Goal: Information Seeking & Learning: Learn about a topic

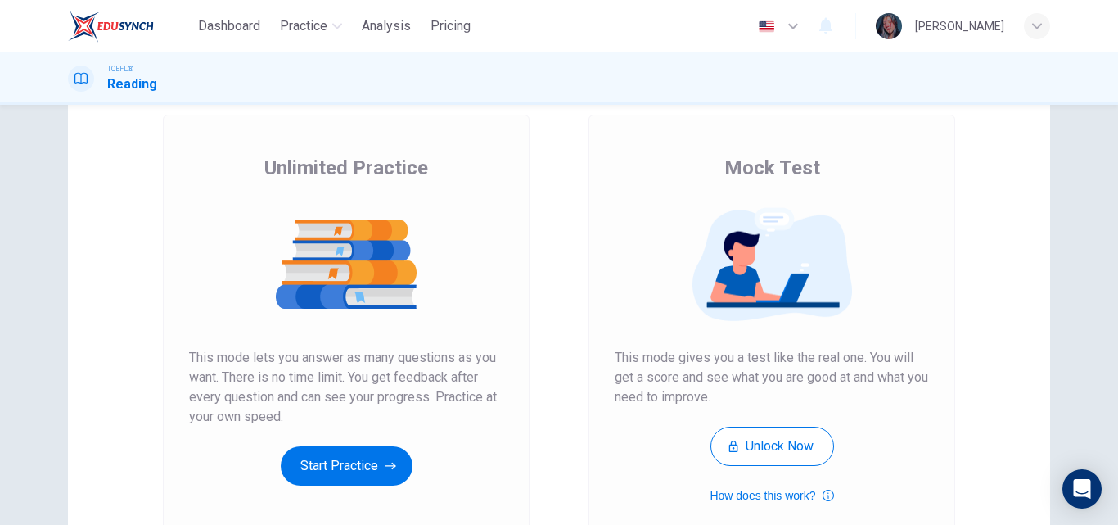
scroll to position [111, 0]
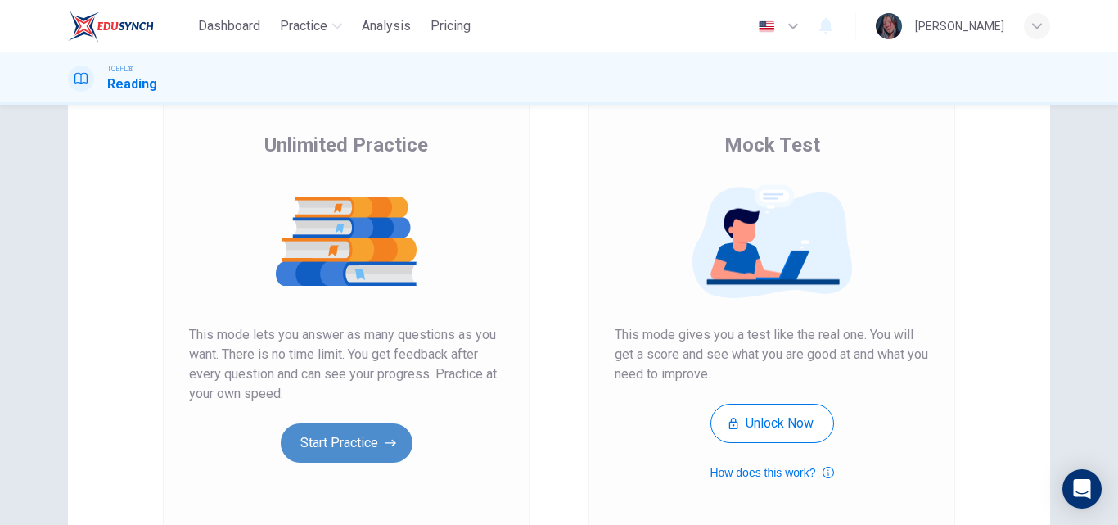
click at [337, 445] on button "Start Practice" at bounding box center [347, 442] width 132 height 39
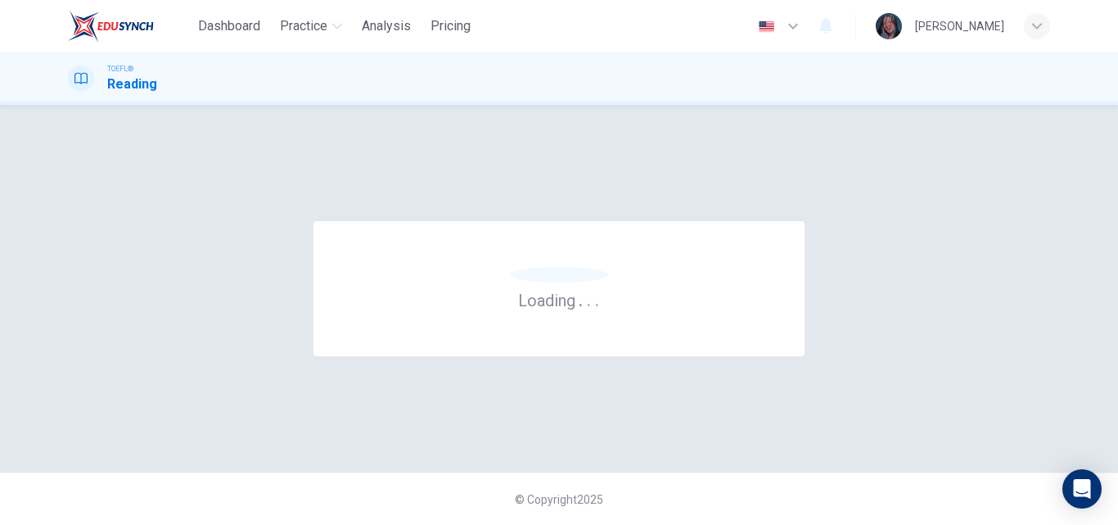
scroll to position [0, 0]
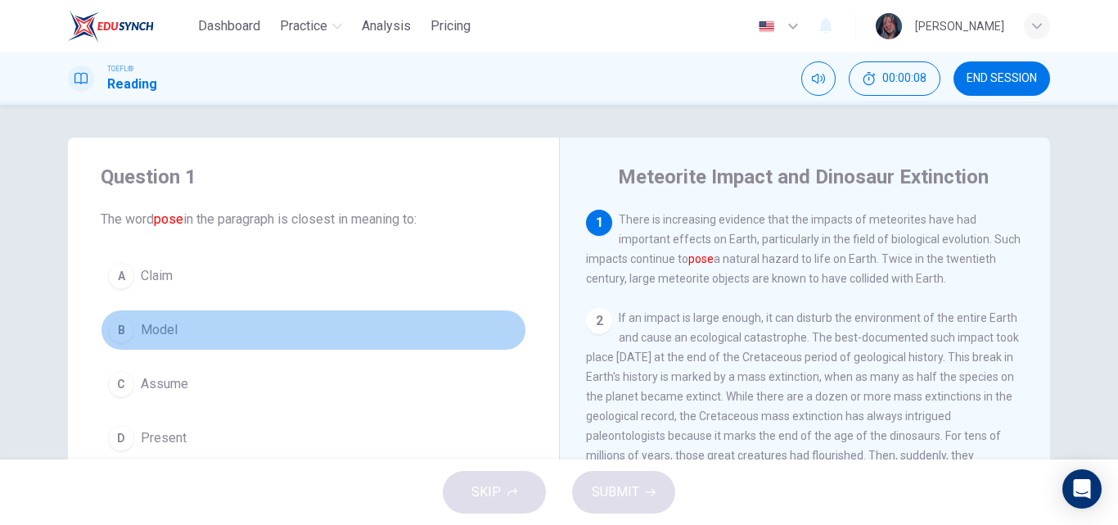
click at [219, 329] on button "B Model" at bounding box center [314, 329] width 426 height 41
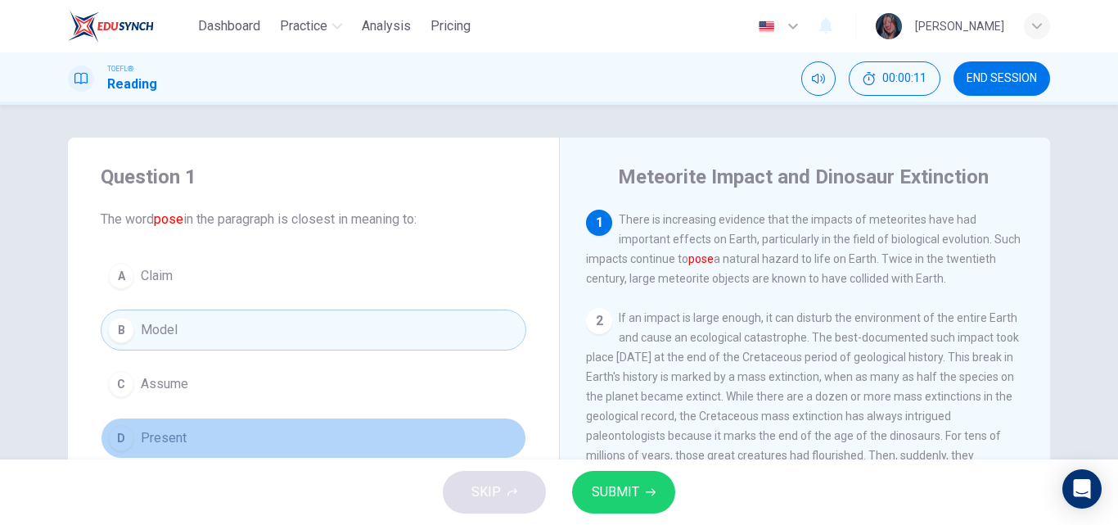
click at [200, 430] on button "D Present" at bounding box center [314, 438] width 426 height 41
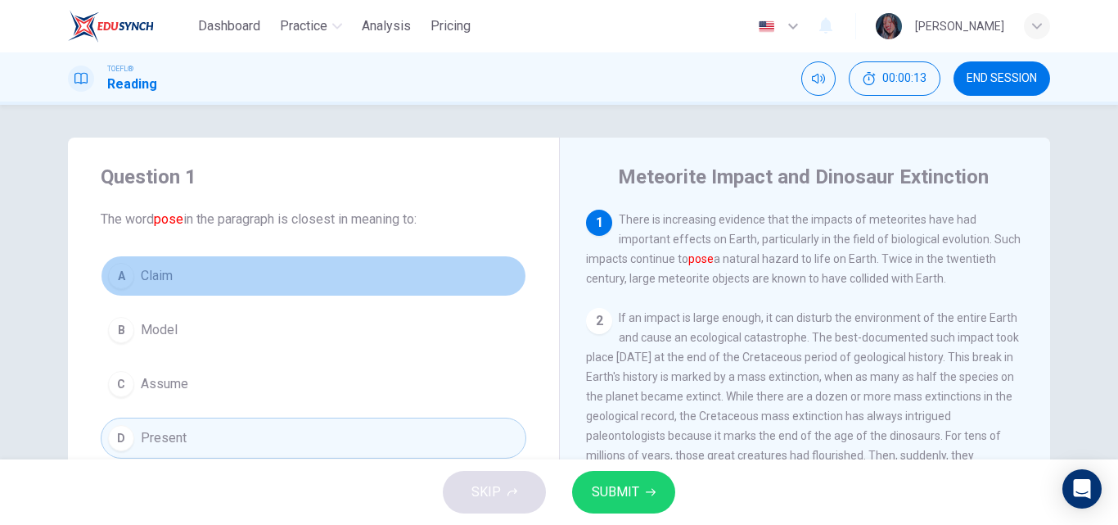
click at [198, 282] on button "A Claim" at bounding box center [314, 275] width 426 height 41
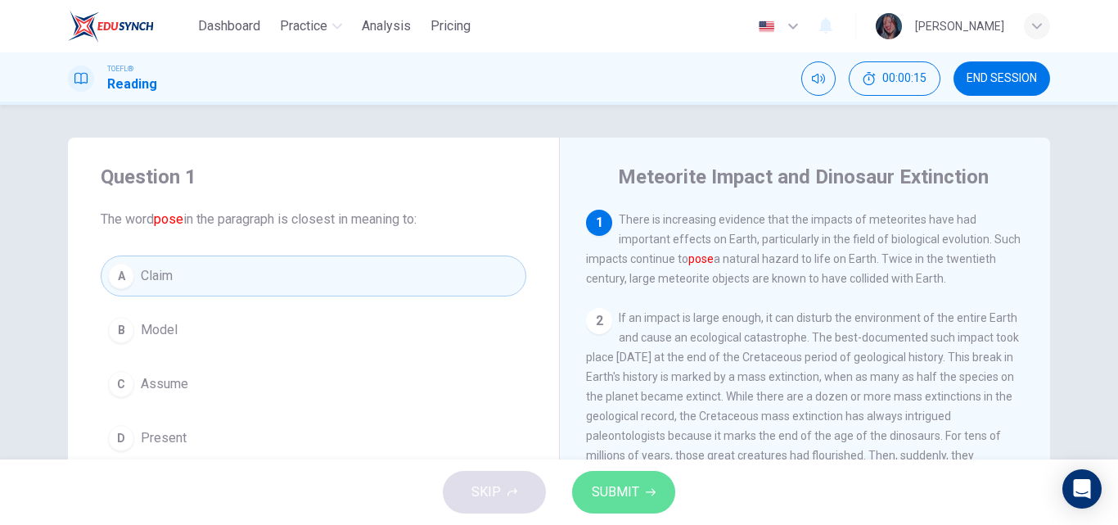
click at [587, 487] on button "SUBMIT" at bounding box center [623, 492] width 103 height 43
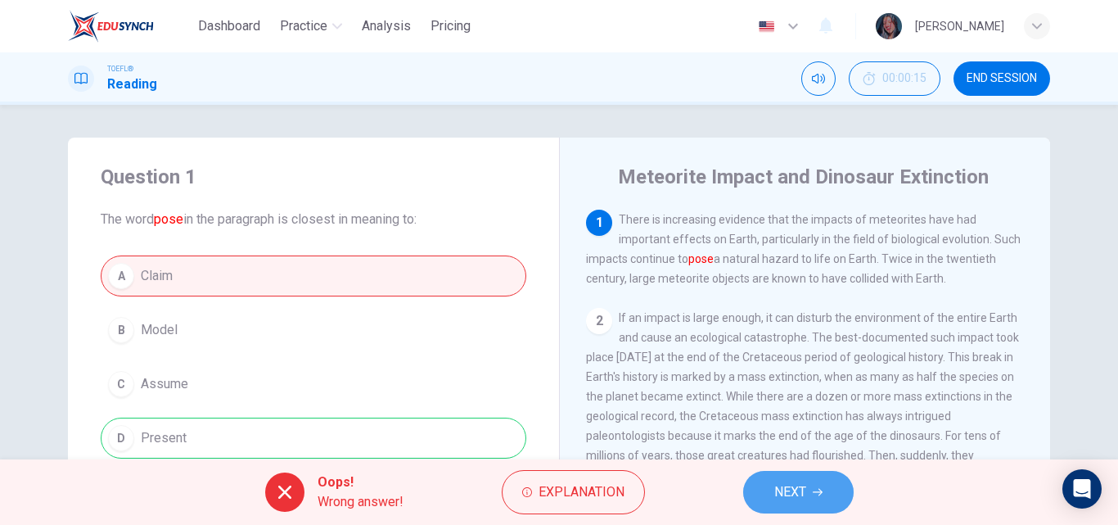
click at [800, 508] on button "NEXT" at bounding box center [798, 492] width 111 height 43
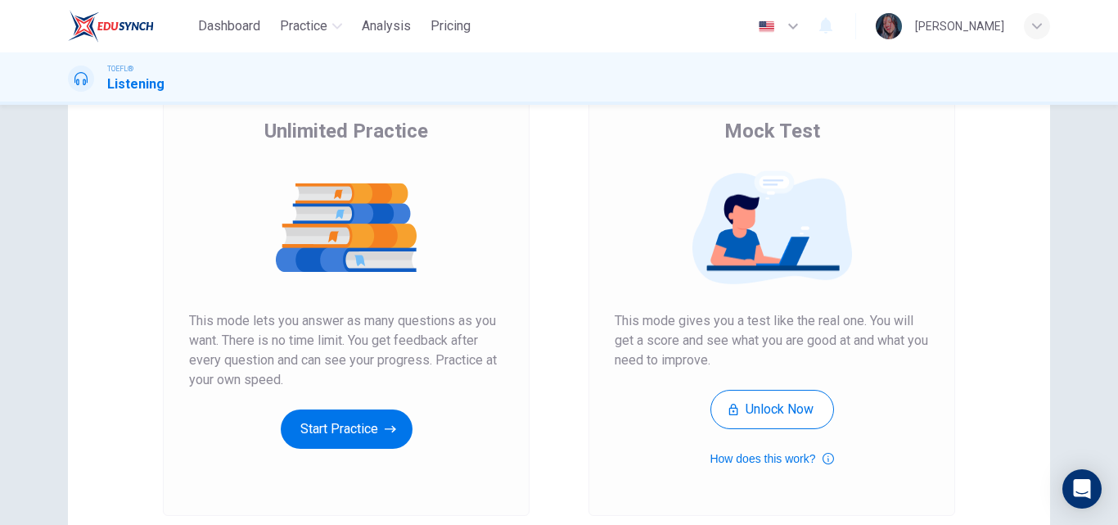
scroll to position [129, 0]
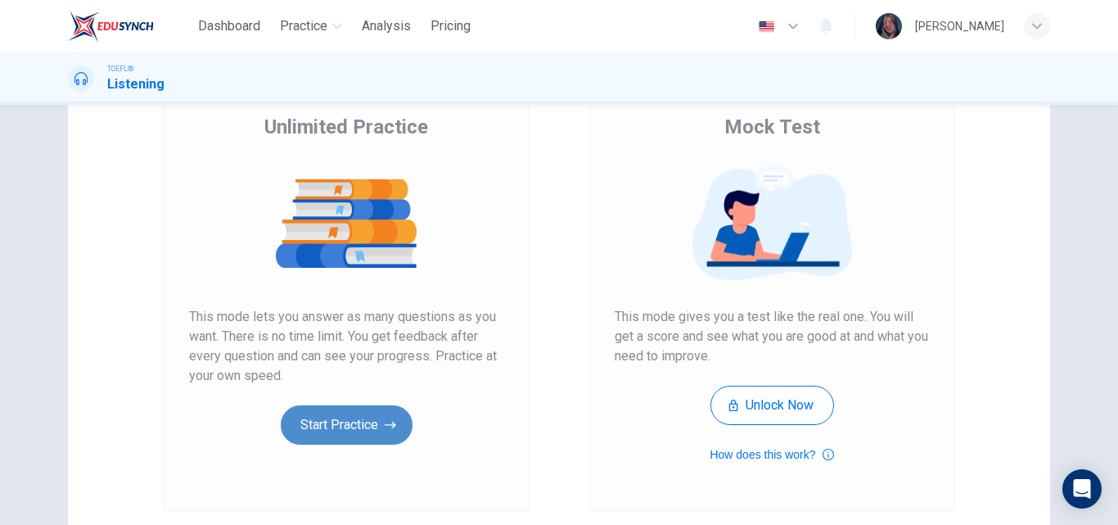
click at [391, 427] on icon "button" at bounding box center [390, 425] width 11 height 16
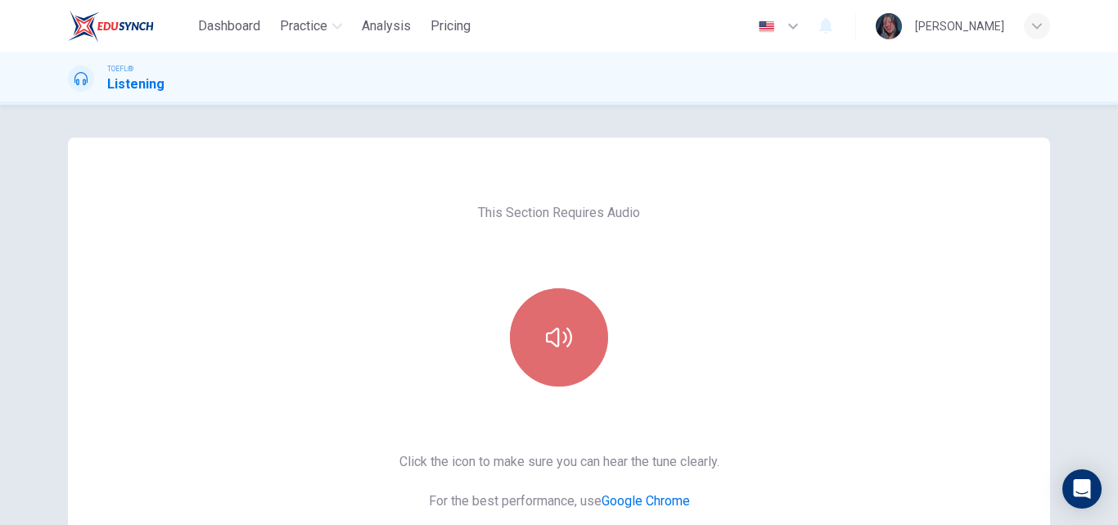
click at [548, 332] on icon "button" at bounding box center [559, 337] width 26 height 20
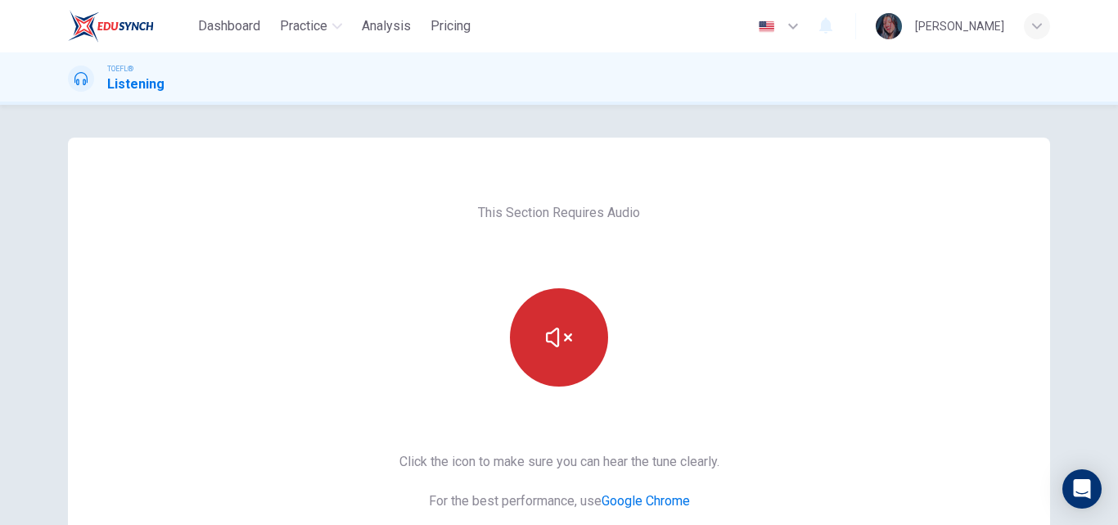
scroll to position [267, 0]
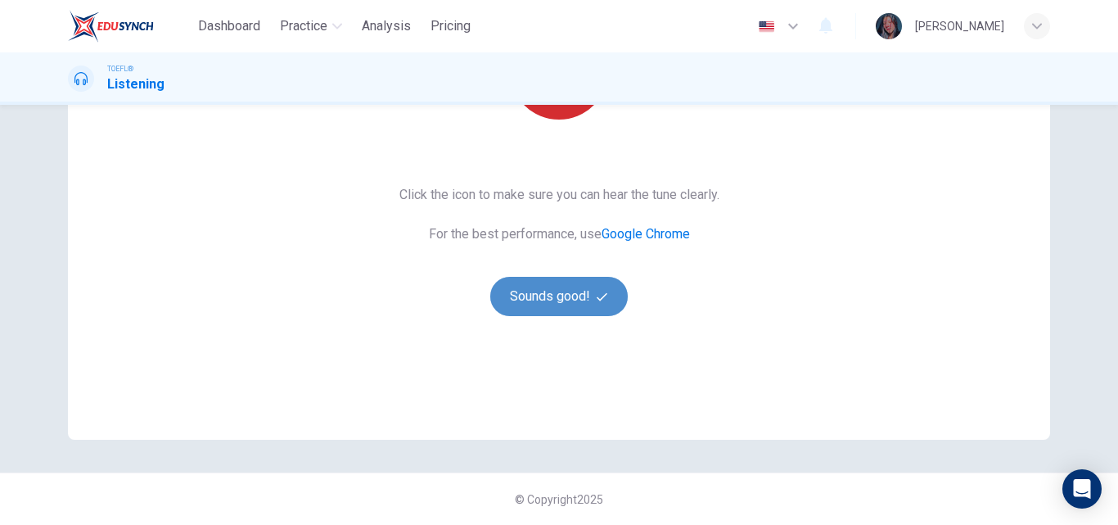
click at [582, 278] on button "Sounds good!" at bounding box center [559, 296] width 138 height 39
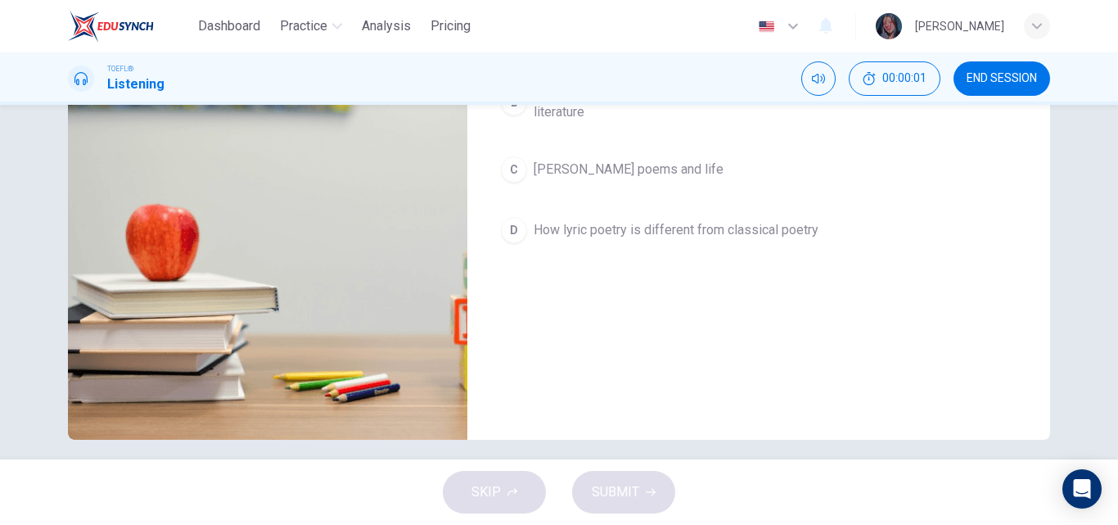
scroll to position [122, 0]
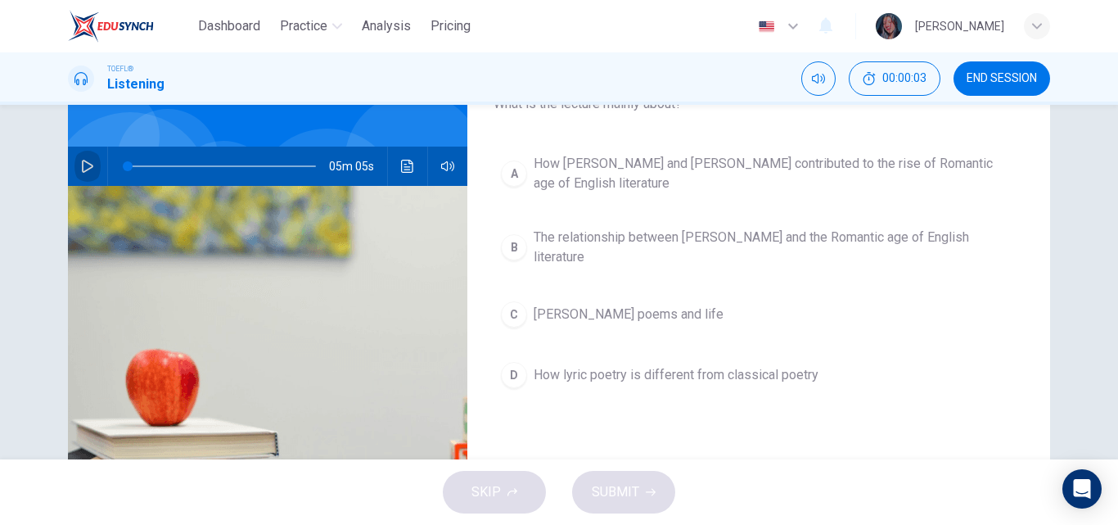
click at [92, 172] on button "button" at bounding box center [88, 166] width 26 height 39
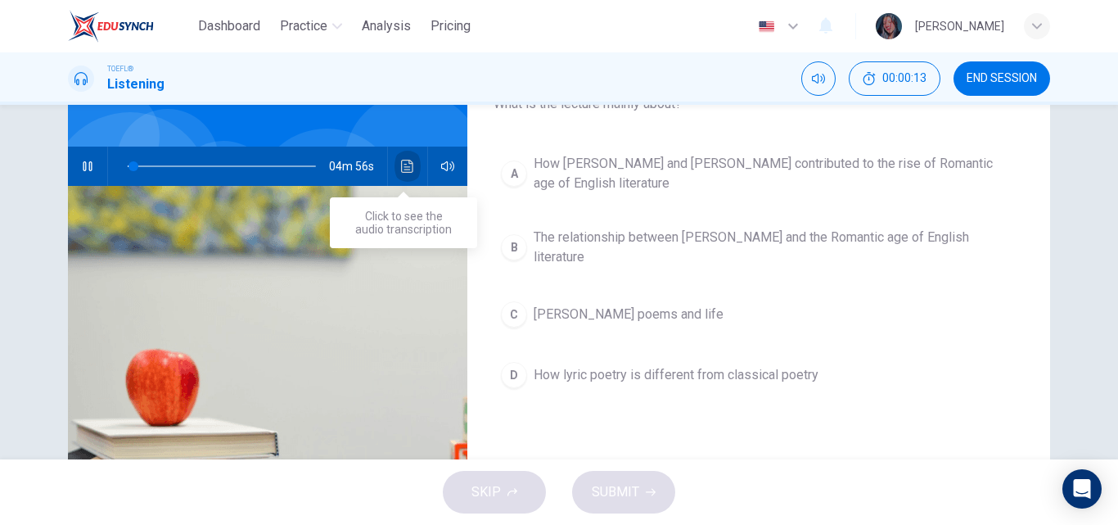
click at [395, 165] on button "Click to see the audio transcription" at bounding box center [408, 166] width 26 height 39
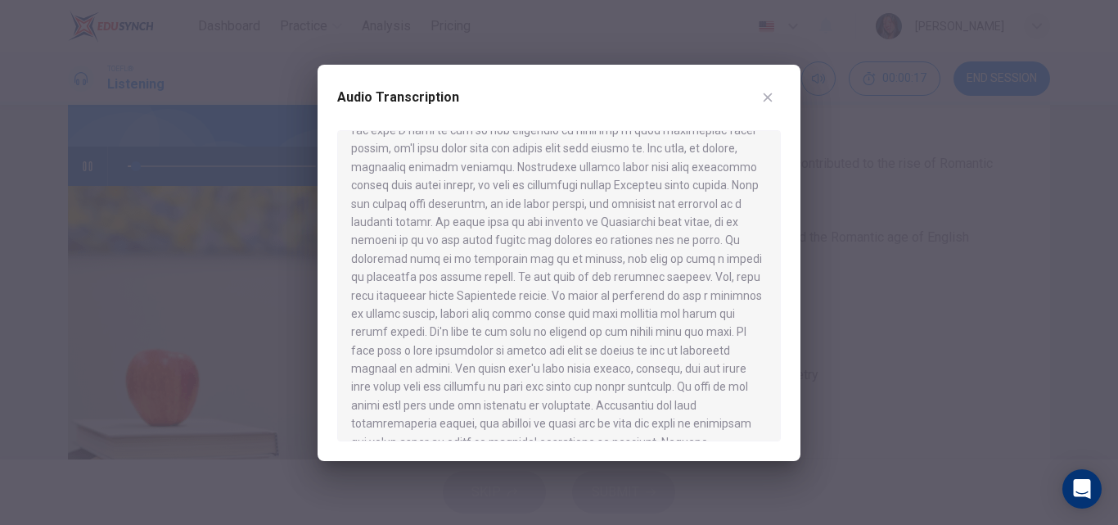
scroll to position [743, 0]
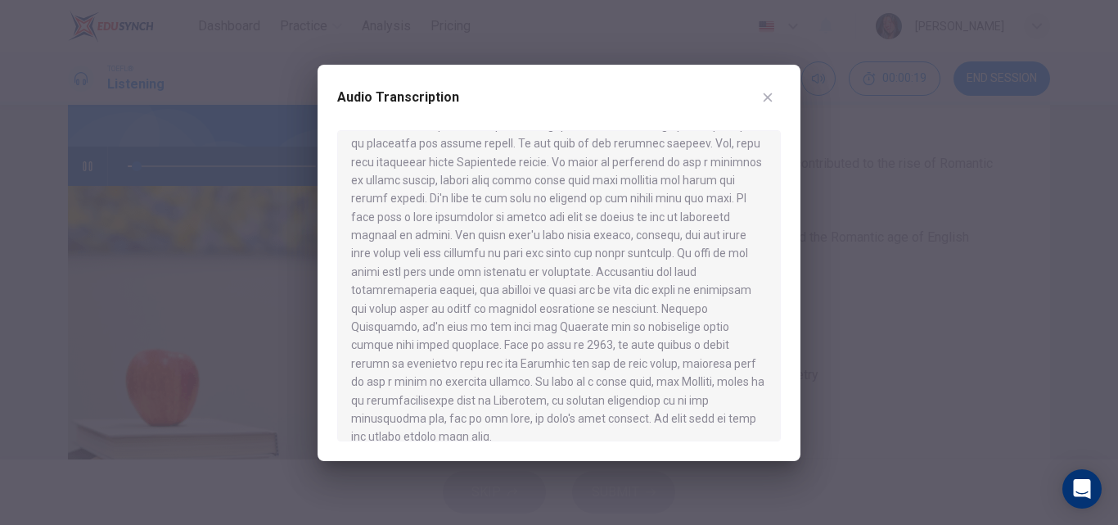
click at [764, 104] on button "button" at bounding box center [768, 97] width 26 height 26
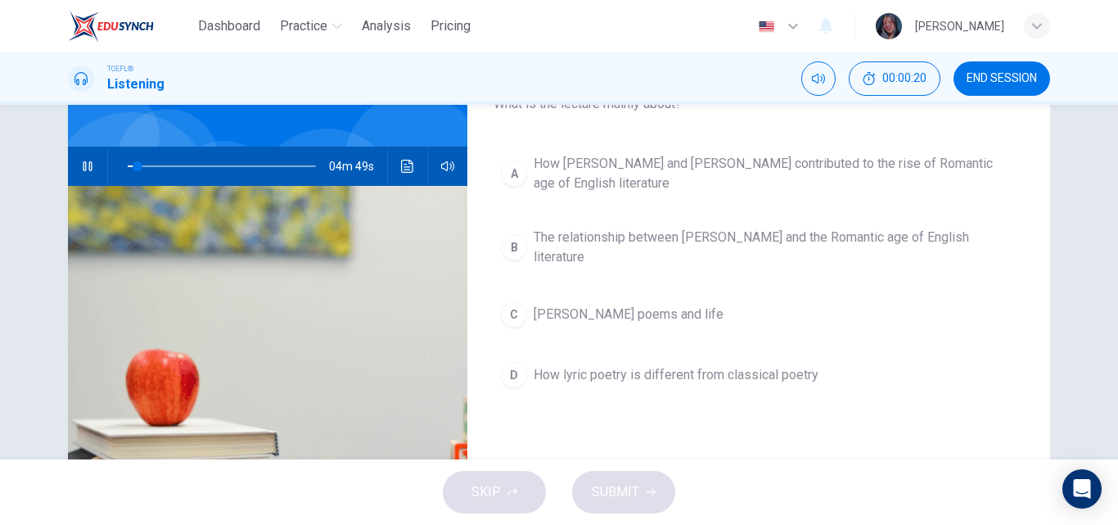
click at [785, 282] on div "A How William Wordsworth and Samuel Taylor Coleridge contributed to the rise of…" at bounding box center [759, 288] width 531 height 282
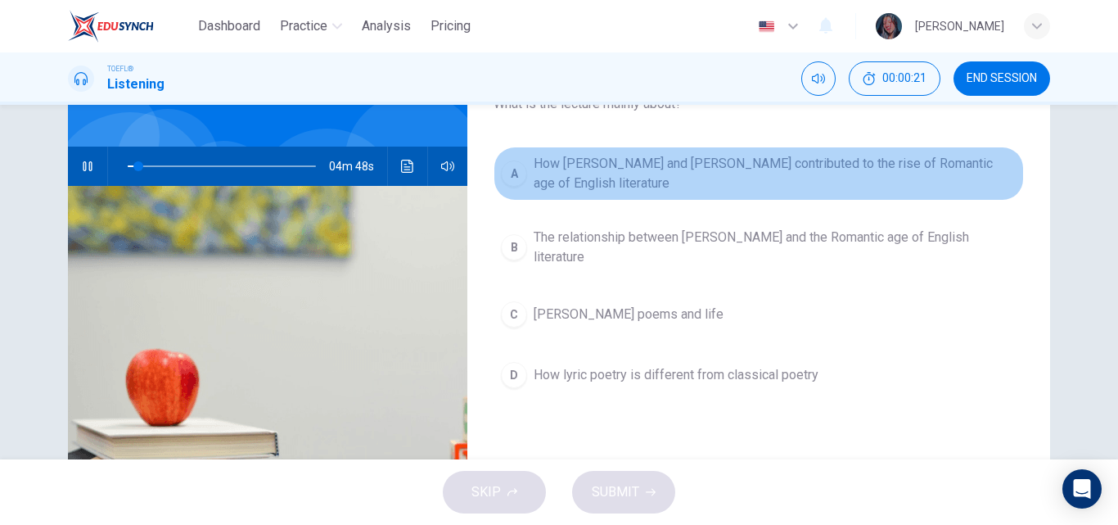
click at [676, 182] on span "How William Wordsworth and Samuel Taylor Coleridge contributed to the rise of R…" at bounding box center [775, 173] width 483 height 39
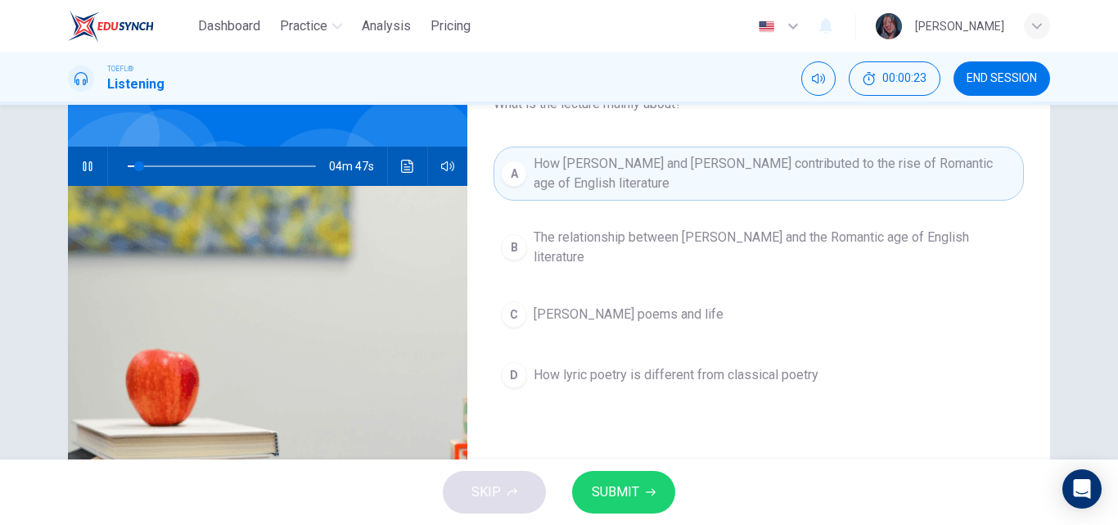
click at [615, 493] on span "SUBMIT" at bounding box center [615, 492] width 47 height 23
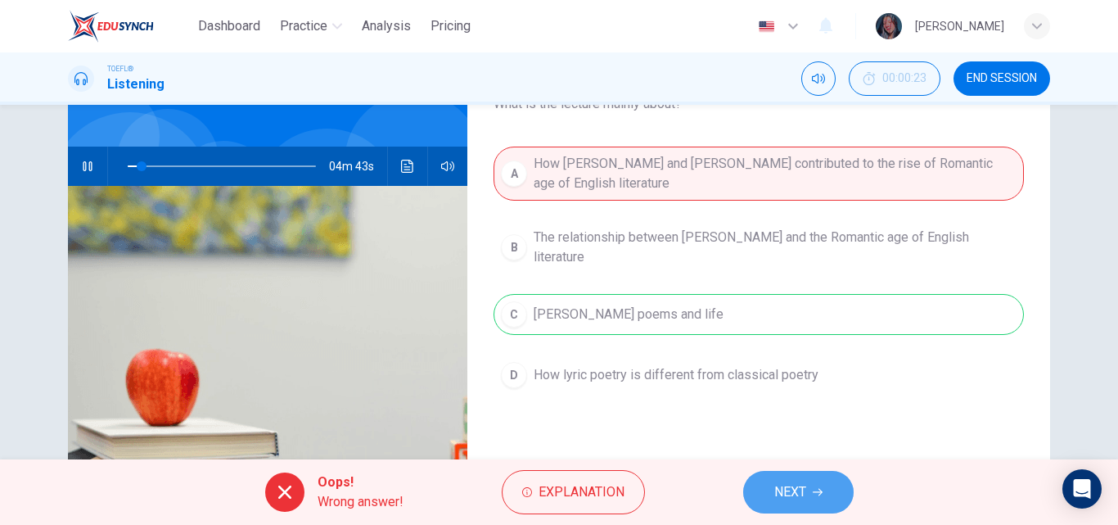
click at [829, 475] on button "NEXT" at bounding box center [798, 492] width 111 height 43
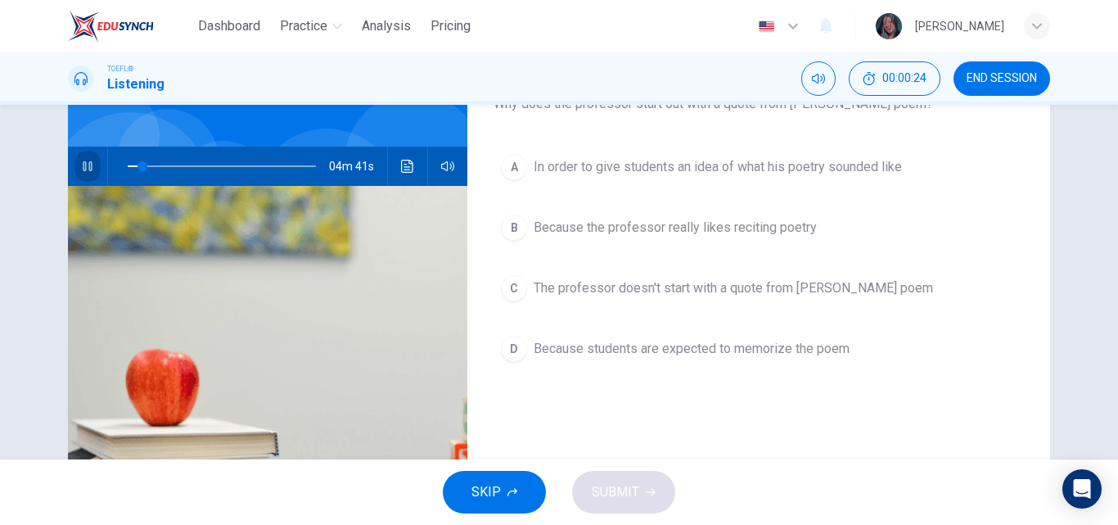
click at [91, 164] on button "button" at bounding box center [88, 166] width 26 height 39
click at [1040, 26] on icon "button" at bounding box center [1037, 26] width 10 height 6
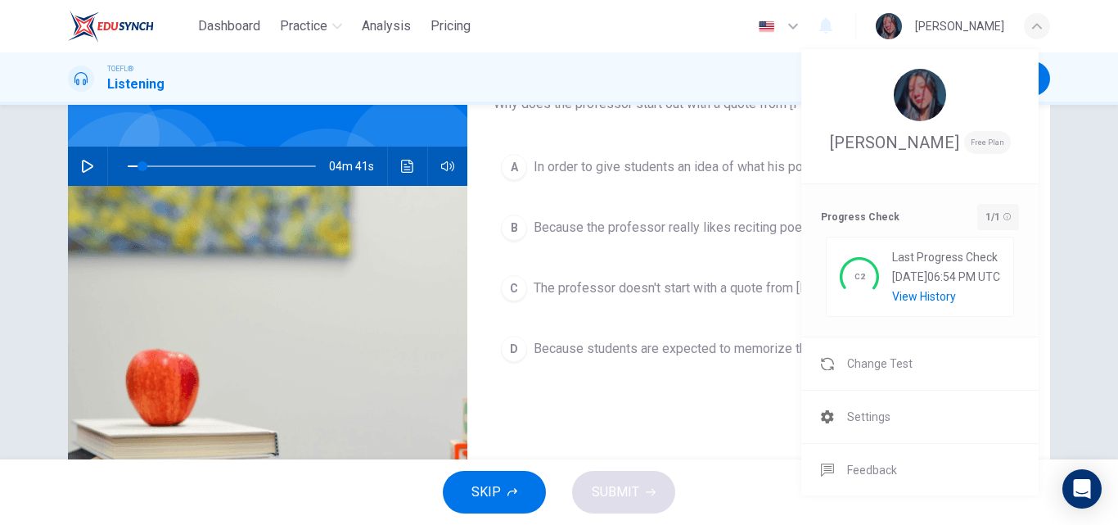
click at [910, 295] on div "View History" at bounding box center [946, 296] width 108 height 13
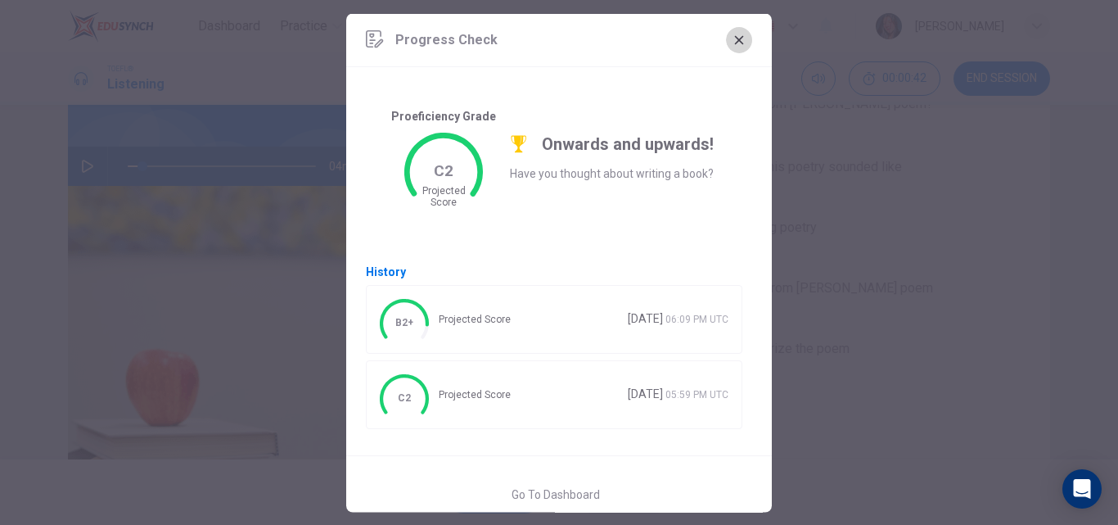
click at [726, 43] on button "button" at bounding box center [739, 39] width 26 height 26
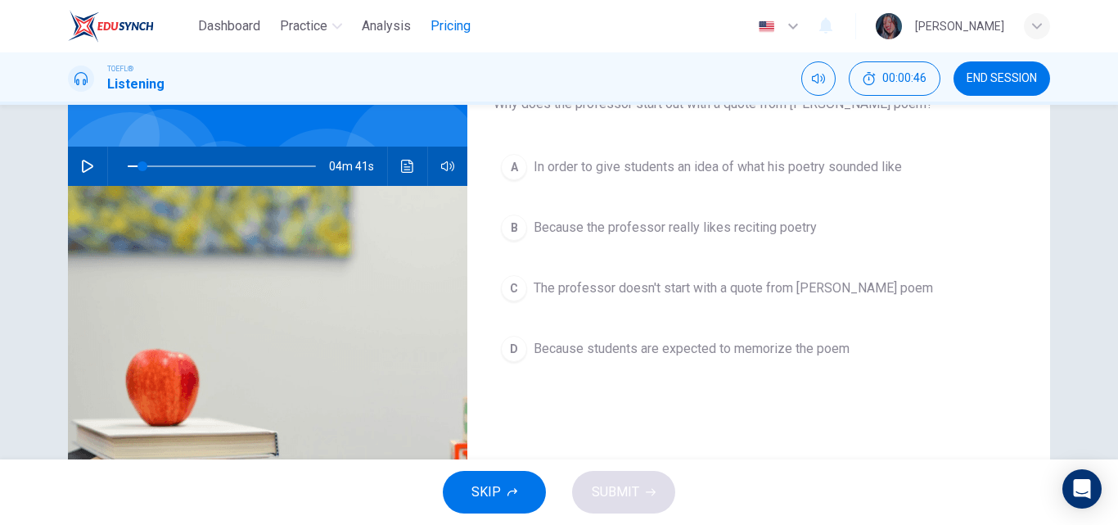
click at [456, 15] on button "Pricing" at bounding box center [450, 25] width 53 height 29
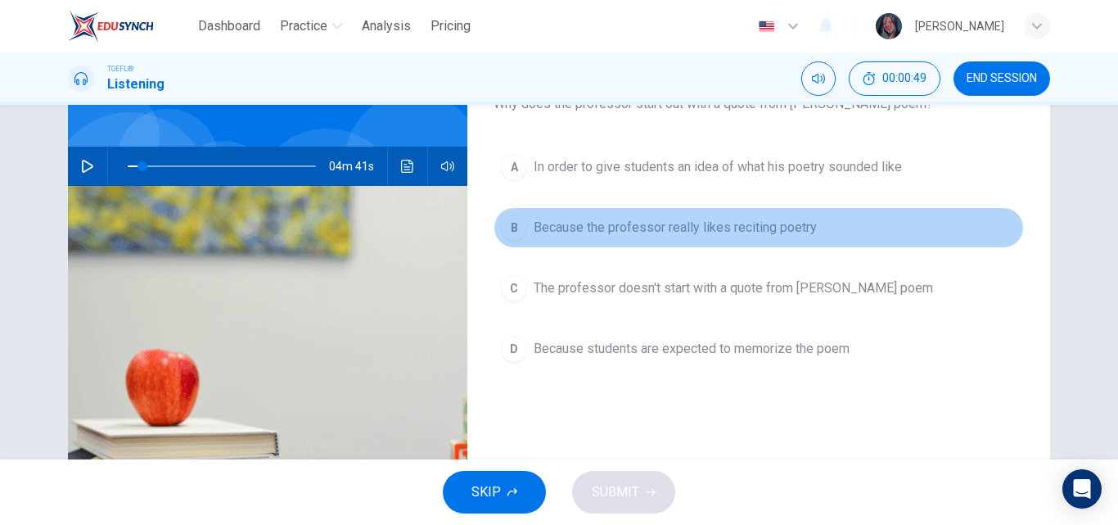
click at [729, 223] on span "Because the professor really likes reciting poetry" at bounding box center [675, 228] width 283 height 20
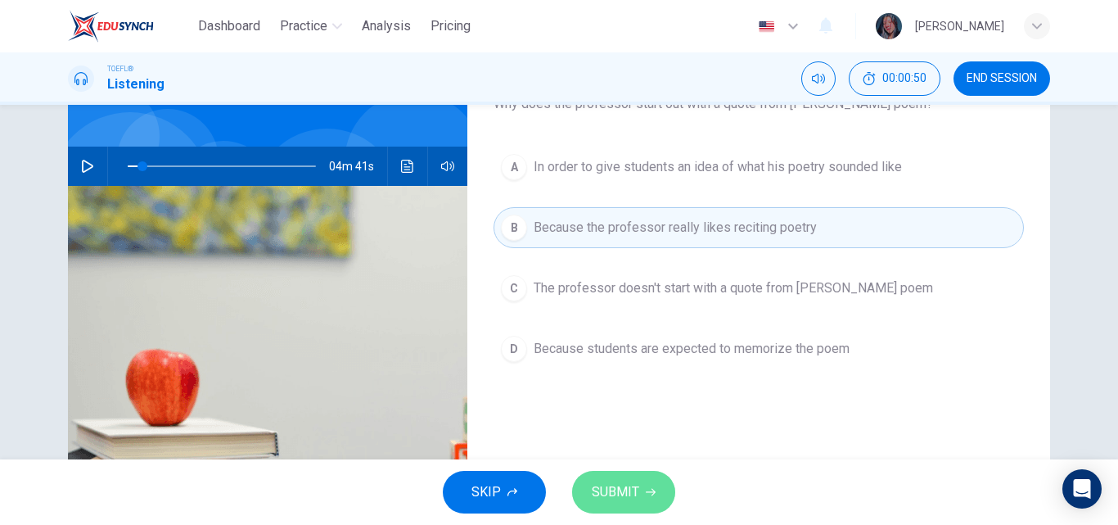
click at [609, 487] on span "SUBMIT" at bounding box center [615, 492] width 47 height 23
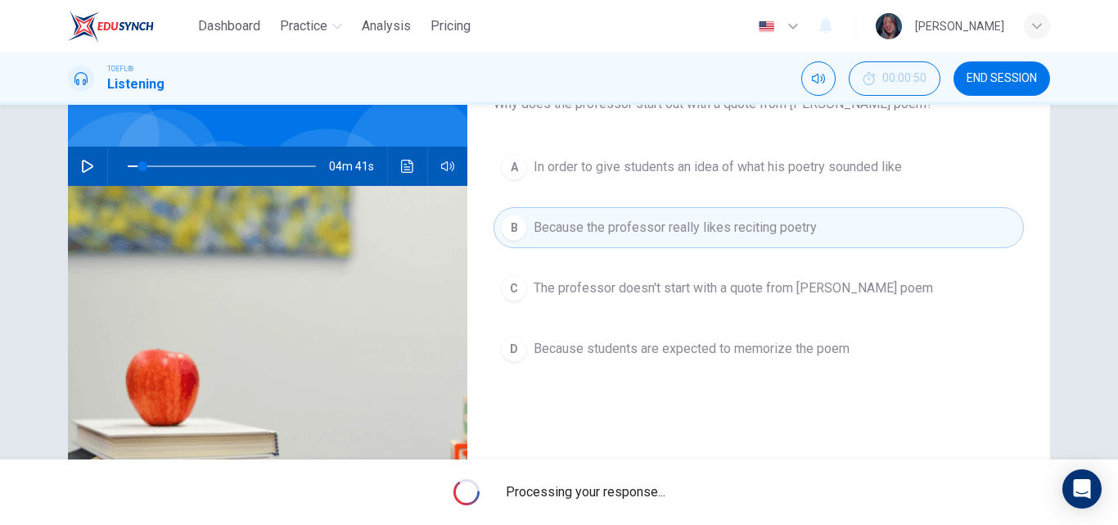
type input "8"
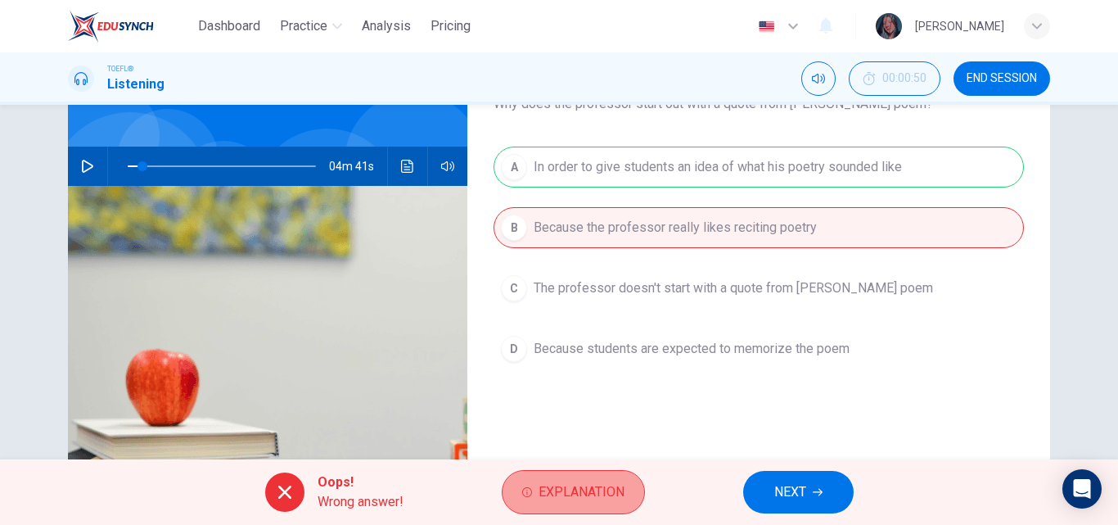
click at [610, 490] on span "Explanation" at bounding box center [582, 492] width 86 height 23
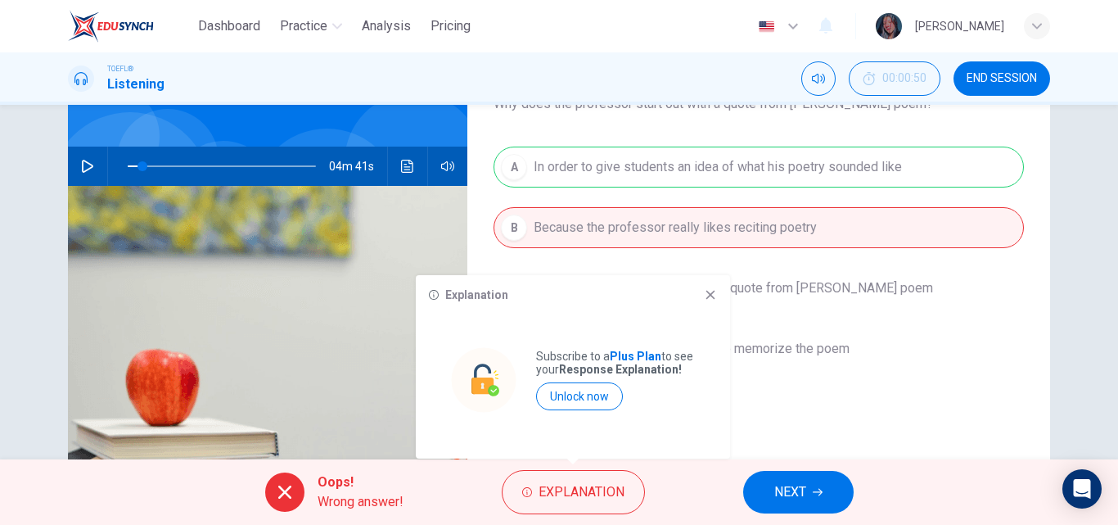
click at [716, 300] on icon at bounding box center [710, 294] width 13 height 13
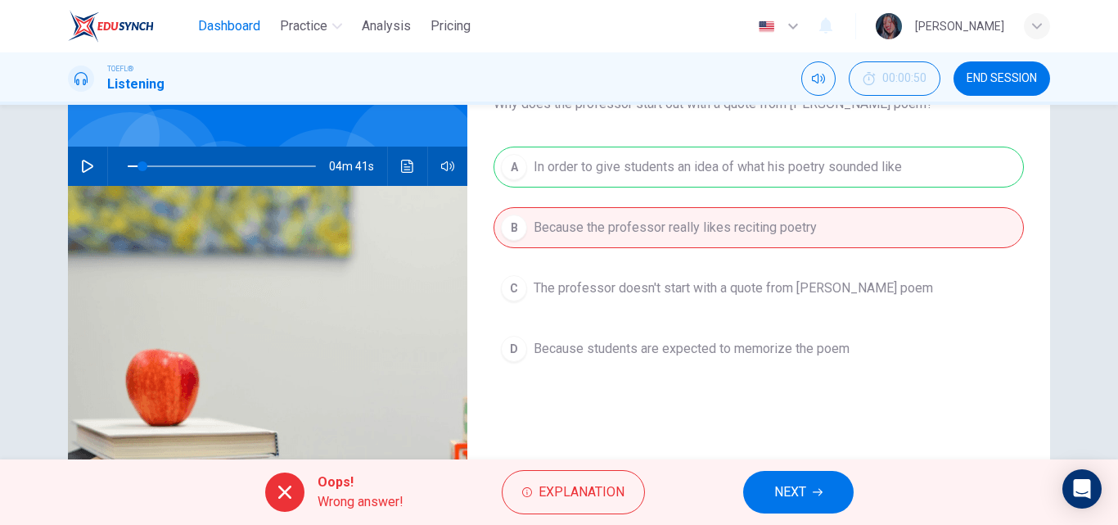
click at [256, 27] on span "Dashboard" at bounding box center [229, 26] width 62 height 20
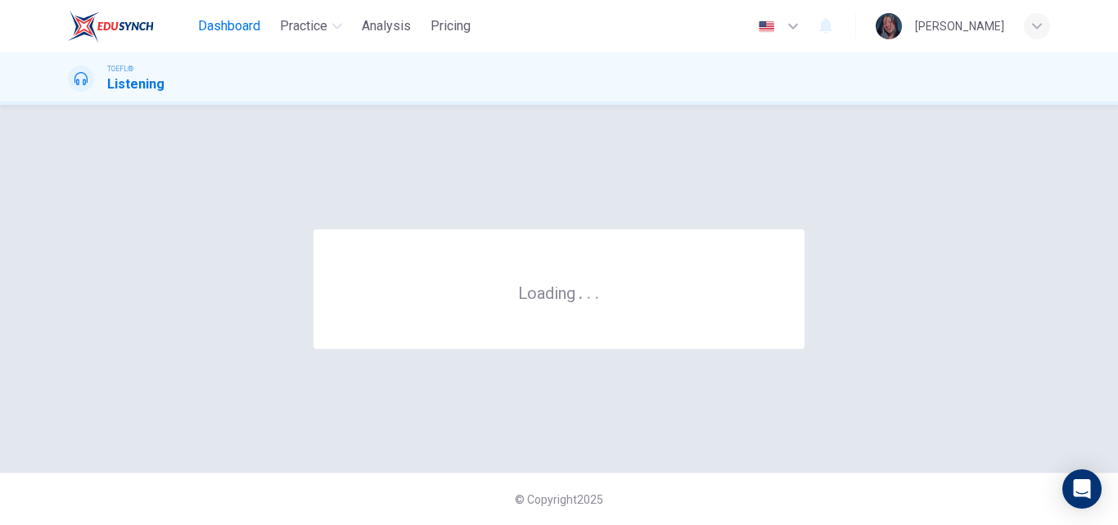
scroll to position [0, 0]
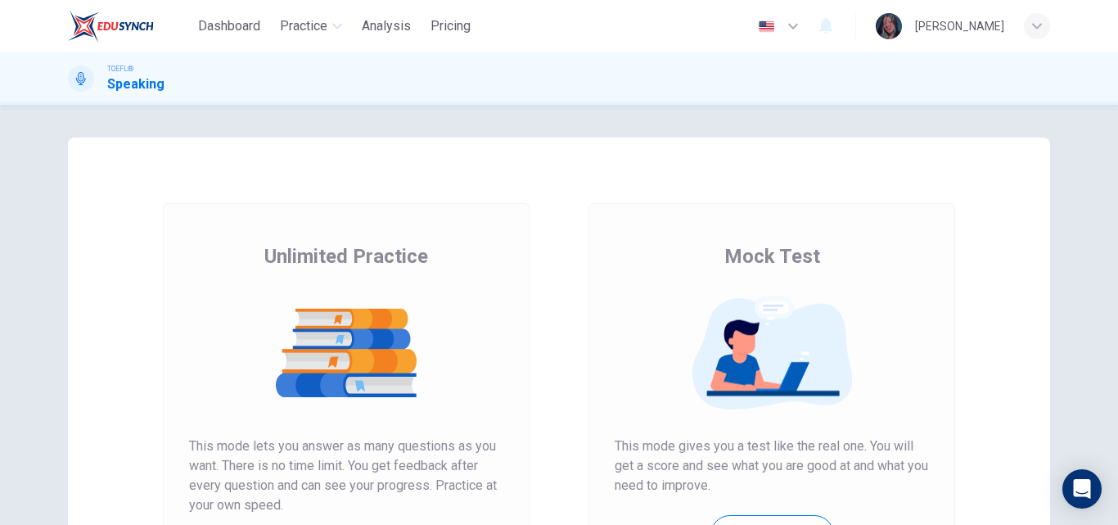
scroll to position [267, 0]
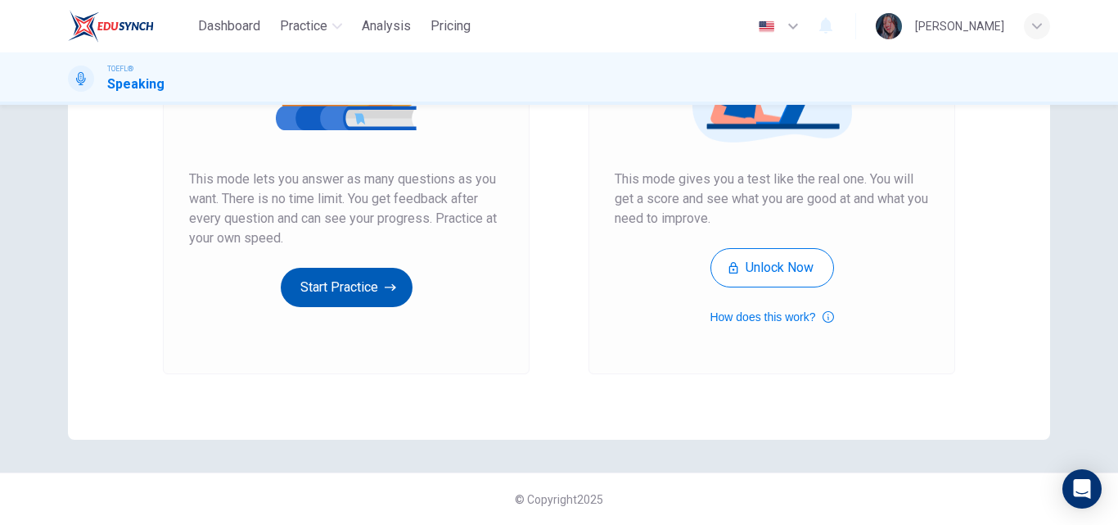
click at [354, 285] on button "Start Practice" at bounding box center [347, 287] width 132 height 39
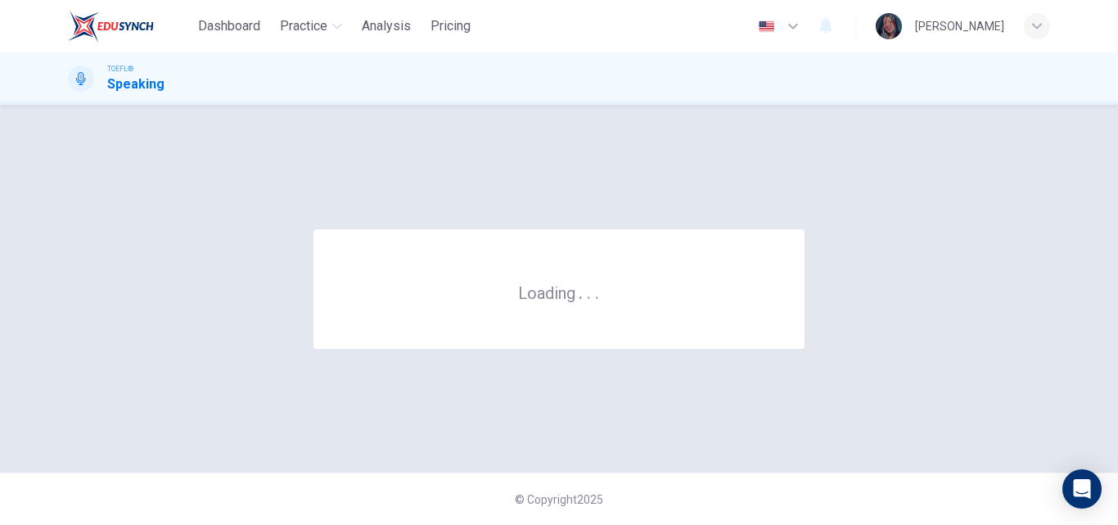
scroll to position [0, 0]
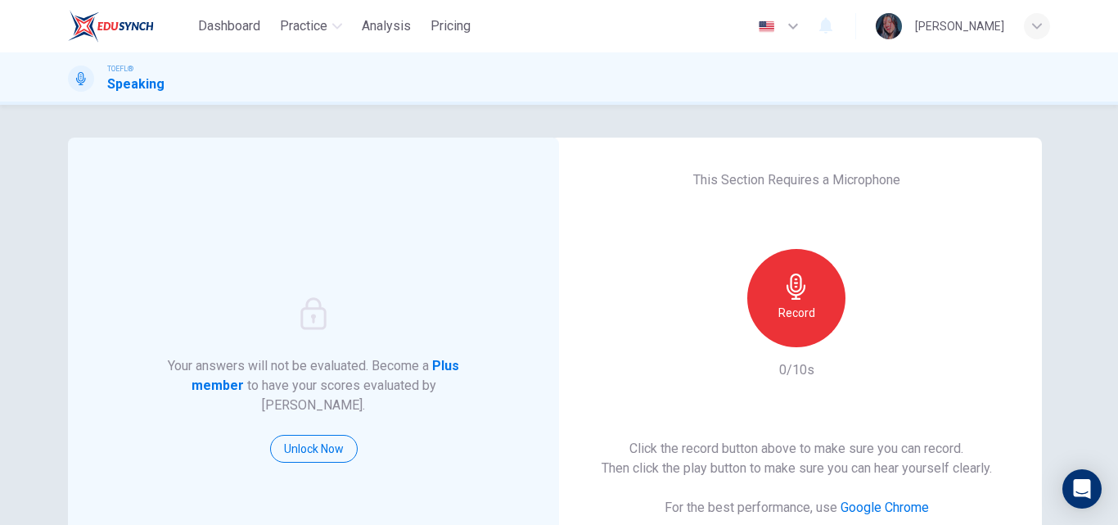
click at [824, 280] on div "Record" at bounding box center [796, 298] width 98 height 98
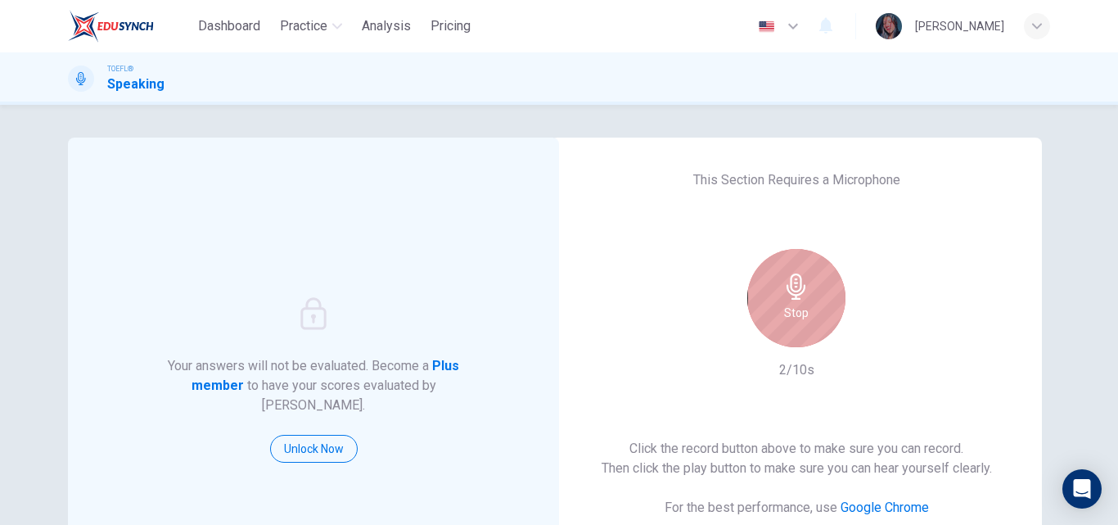
click at [824, 280] on div "Stop" at bounding box center [796, 298] width 98 height 98
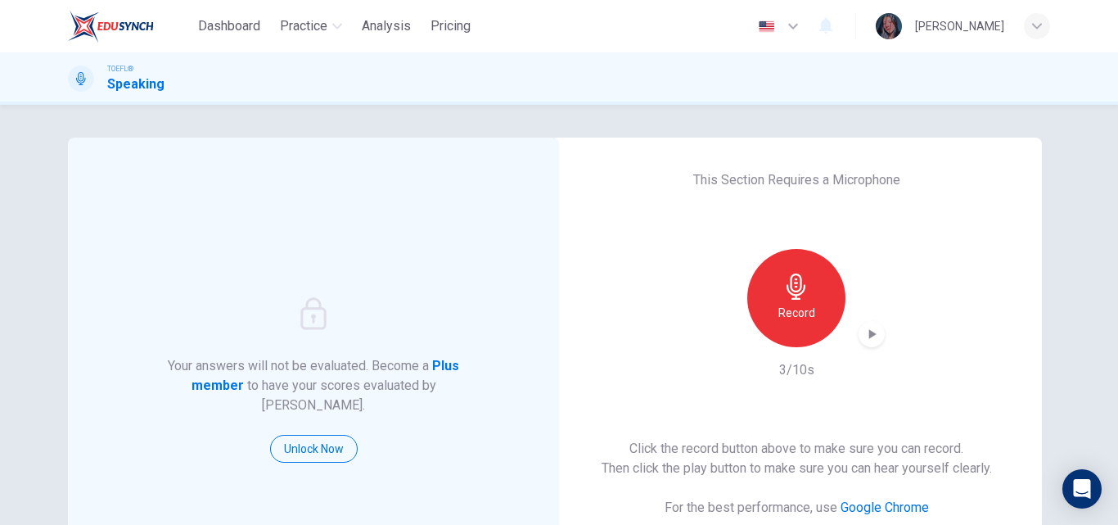
scroll to position [185, 0]
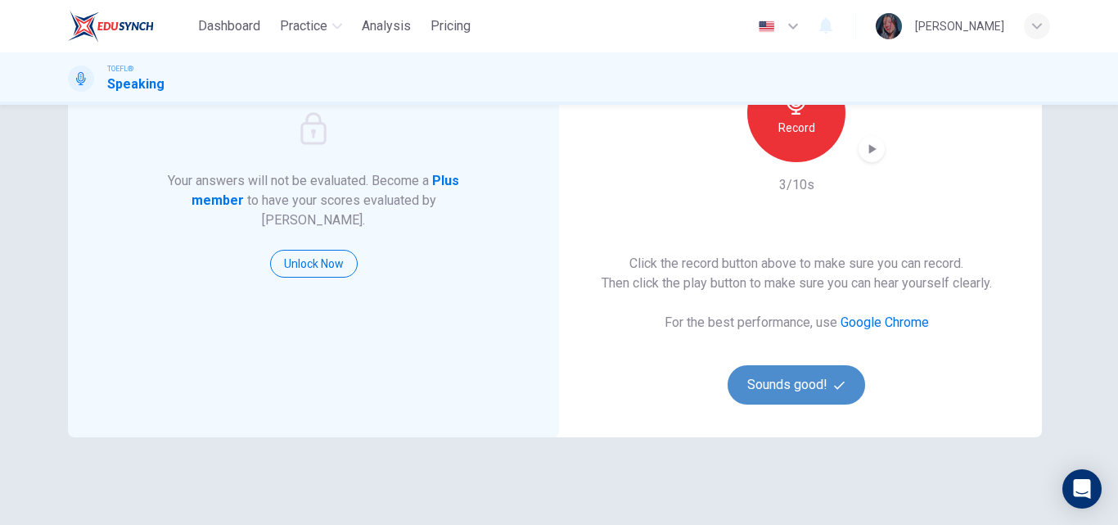
click at [803, 388] on button "Sounds good!" at bounding box center [797, 384] width 138 height 39
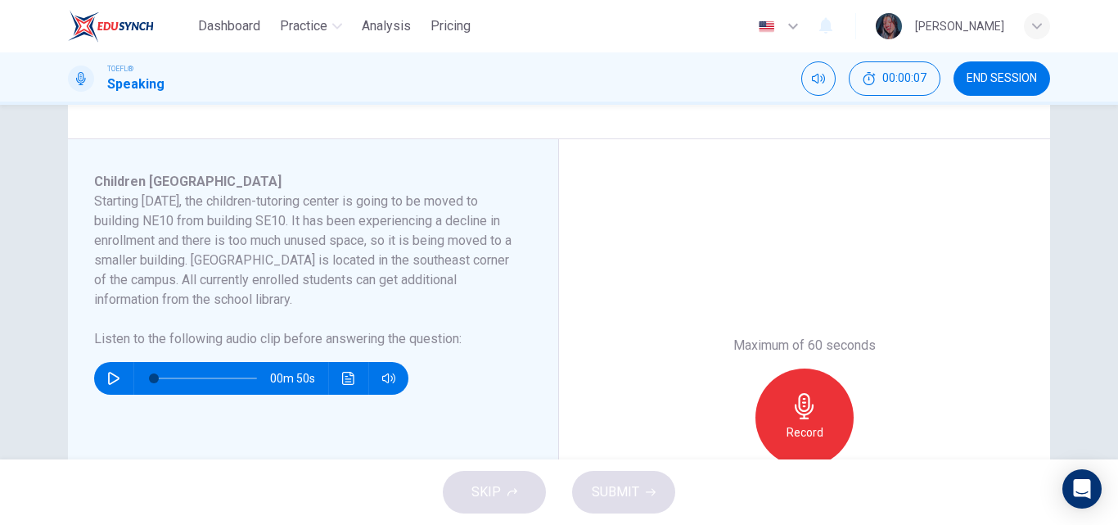
scroll to position [237, 0]
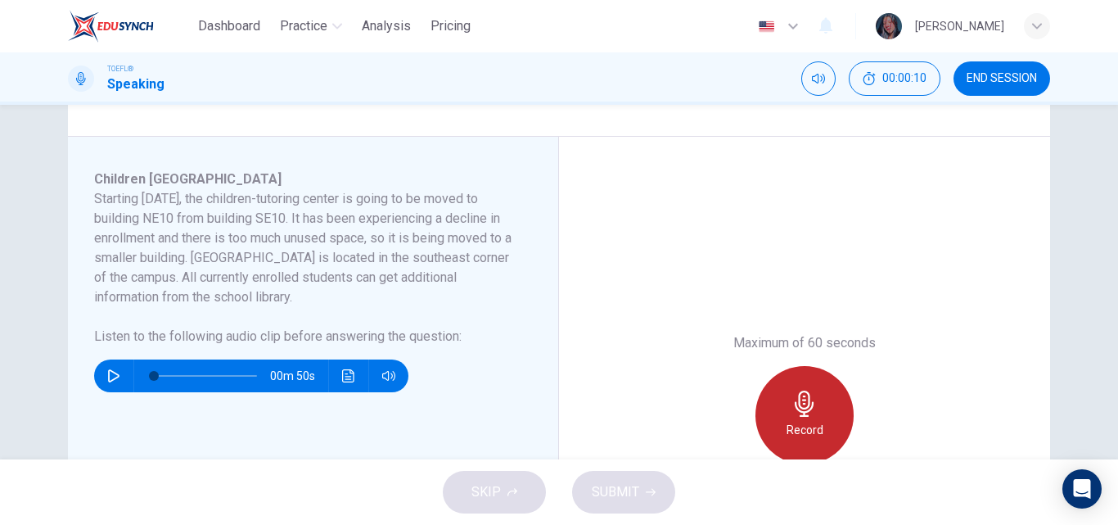
click at [801, 378] on div "Record" at bounding box center [805, 415] width 98 height 98
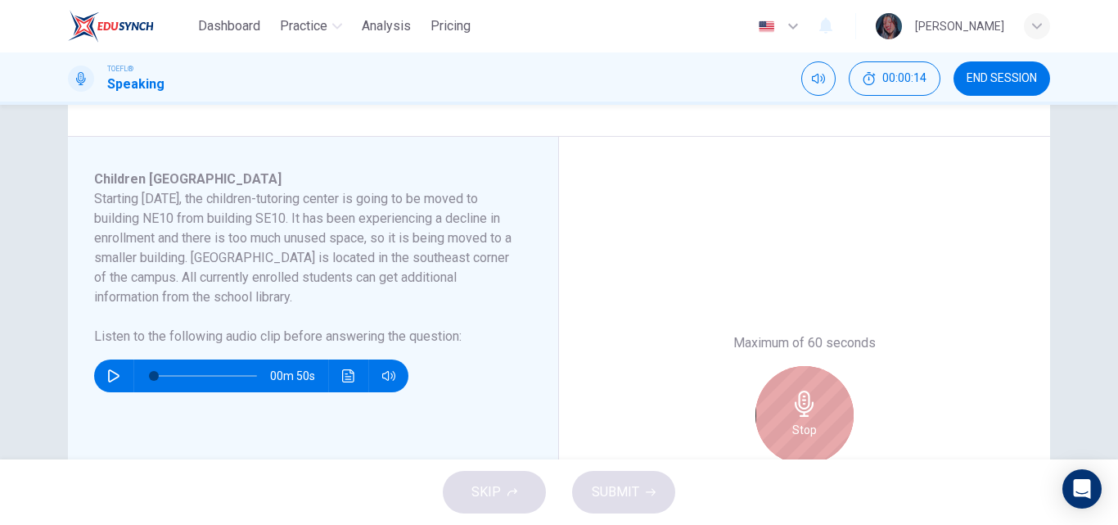
click at [801, 378] on div "Stop" at bounding box center [805, 415] width 98 height 98
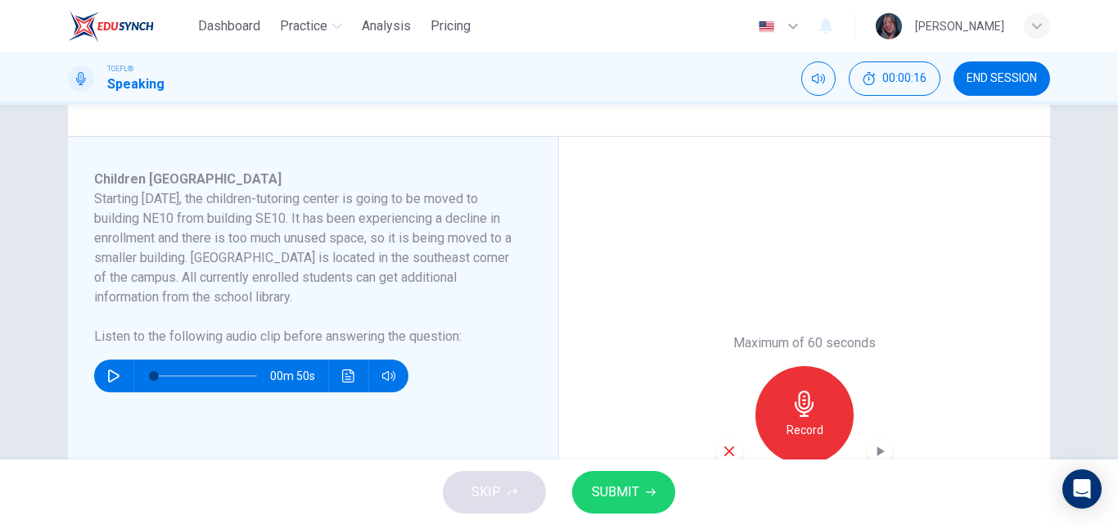
click at [653, 486] on button "SUBMIT" at bounding box center [623, 492] width 103 height 43
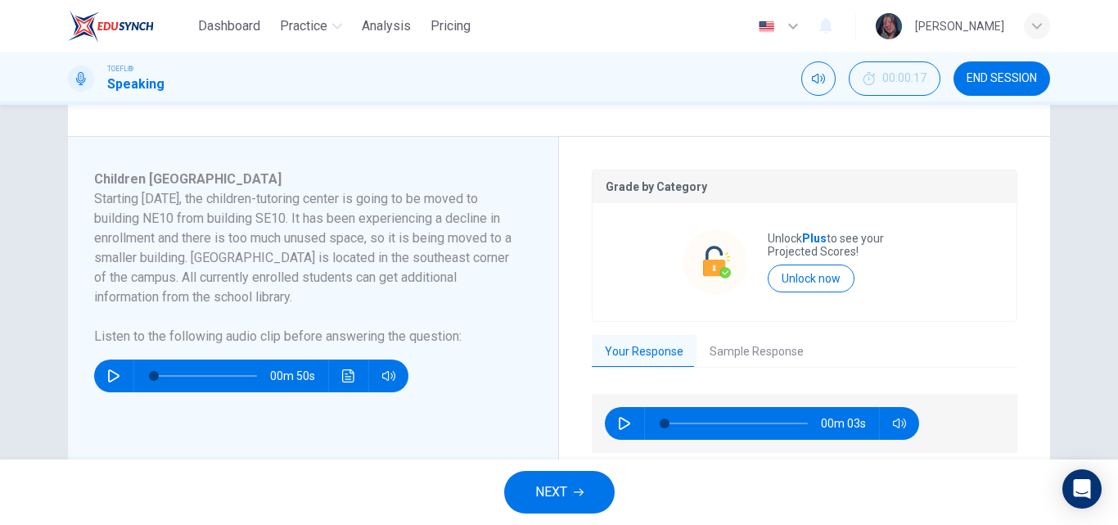
scroll to position [303, 0]
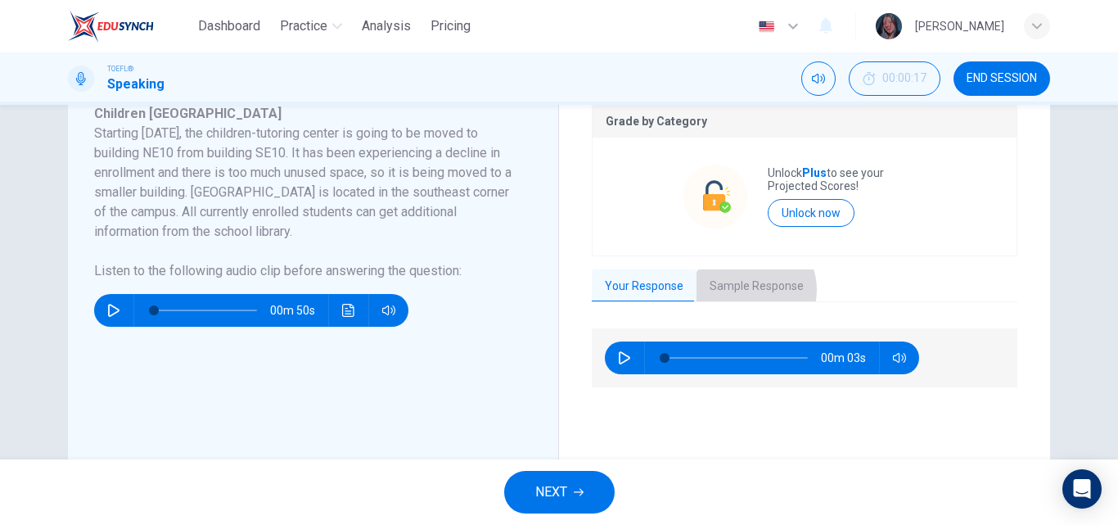
click at [742, 290] on button "Sample Response" at bounding box center [757, 286] width 120 height 34
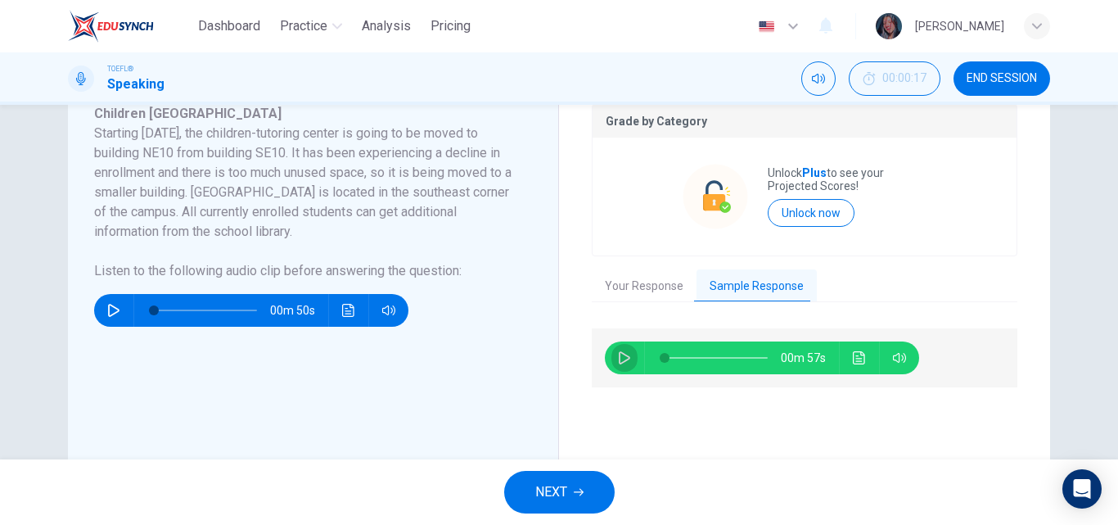
click at [618, 355] on icon "button" at bounding box center [624, 357] width 13 height 13
click at [866, 359] on button "Click to see the audio transcription" at bounding box center [860, 357] width 26 height 33
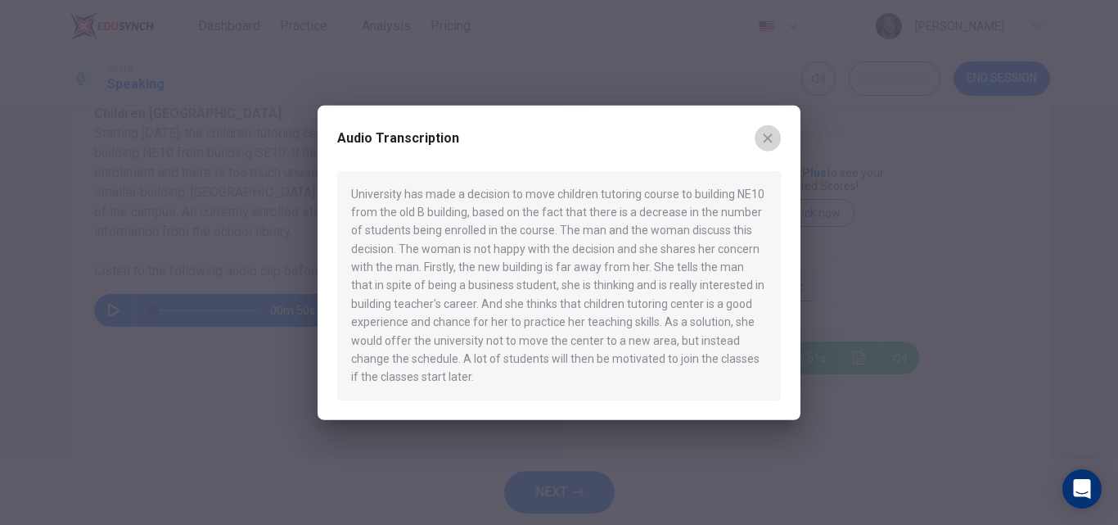
click at [775, 142] on button "button" at bounding box center [768, 137] width 26 height 26
type input "11"
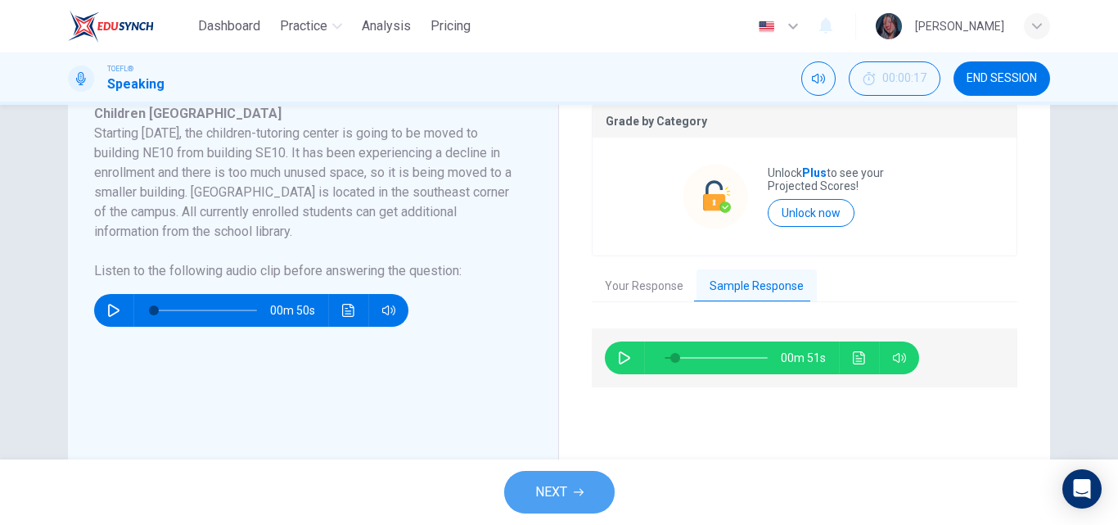
click at [547, 499] on span "NEXT" at bounding box center [551, 492] width 32 height 23
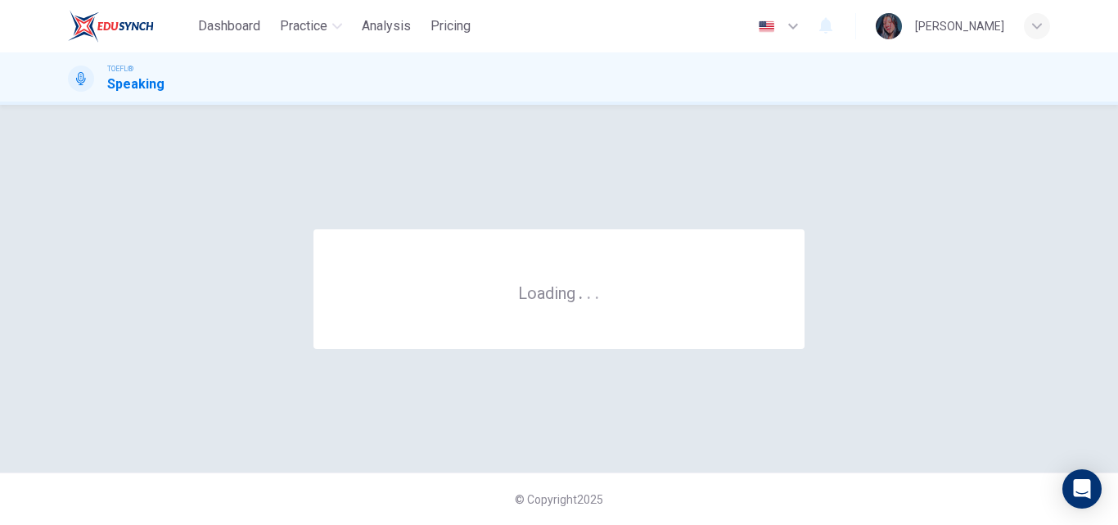
scroll to position [0, 0]
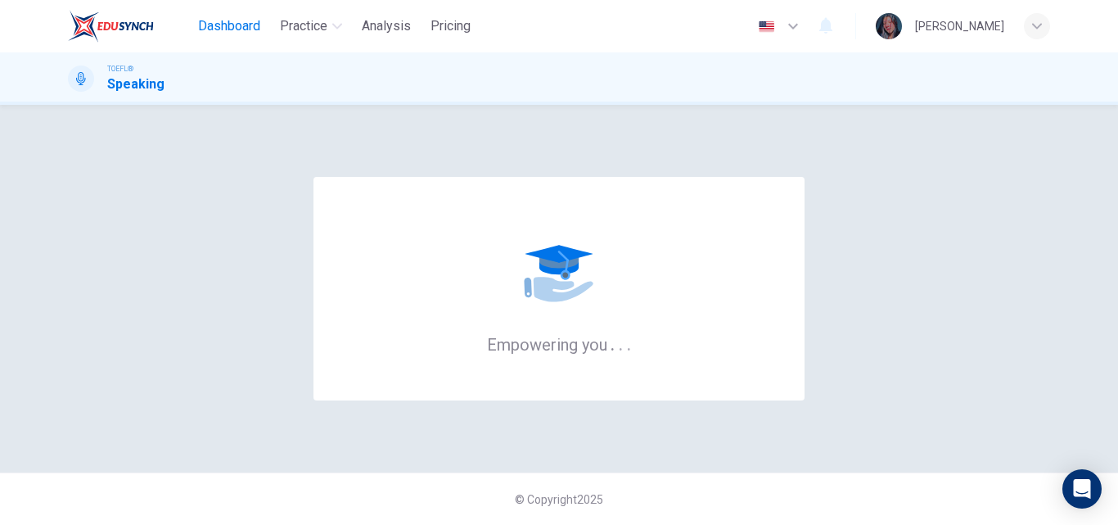
click at [239, 29] on span "Dashboard" at bounding box center [229, 26] width 62 height 20
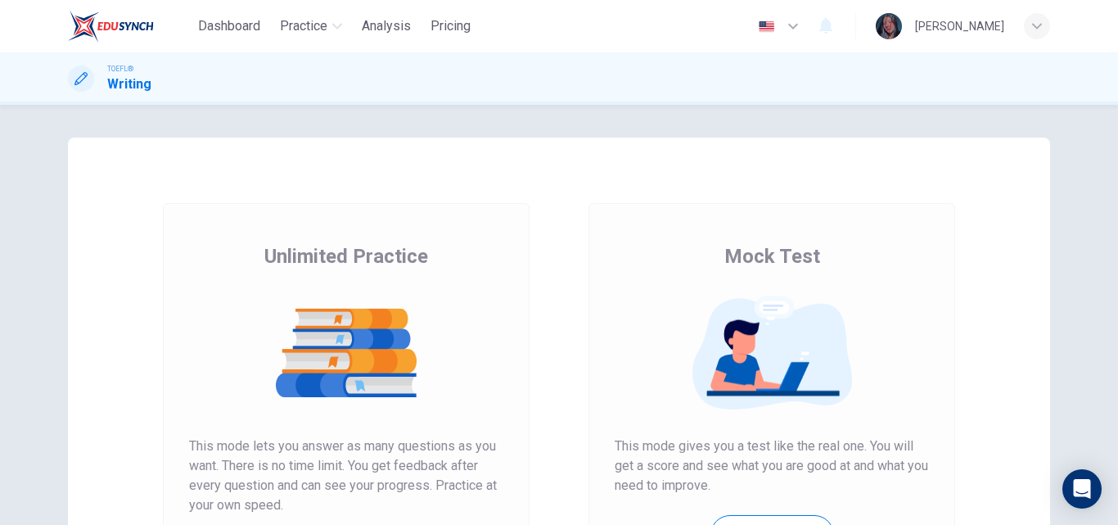
scroll to position [190, 0]
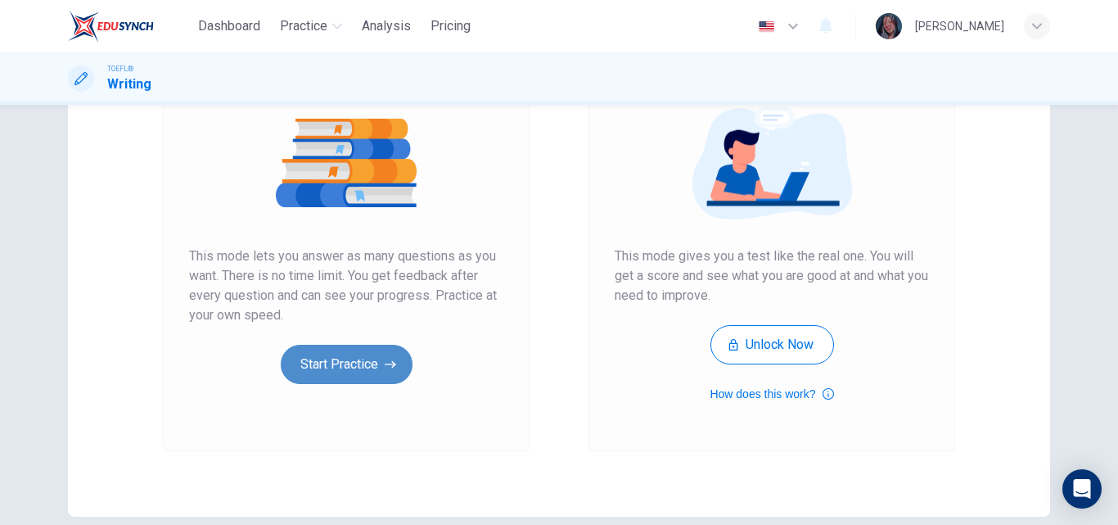
click at [374, 373] on button "Start Practice" at bounding box center [347, 364] width 132 height 39
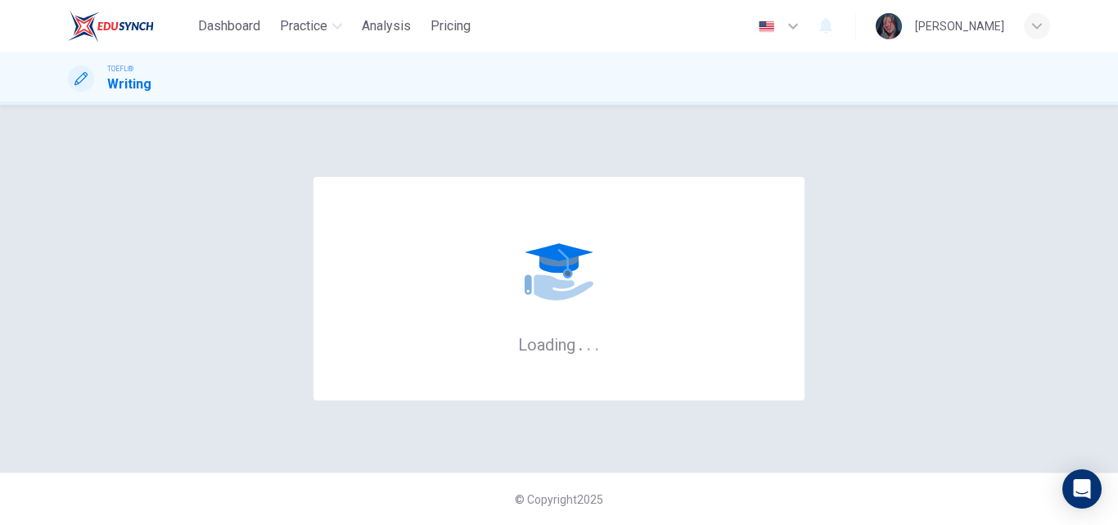
scroll to position [0, 0]
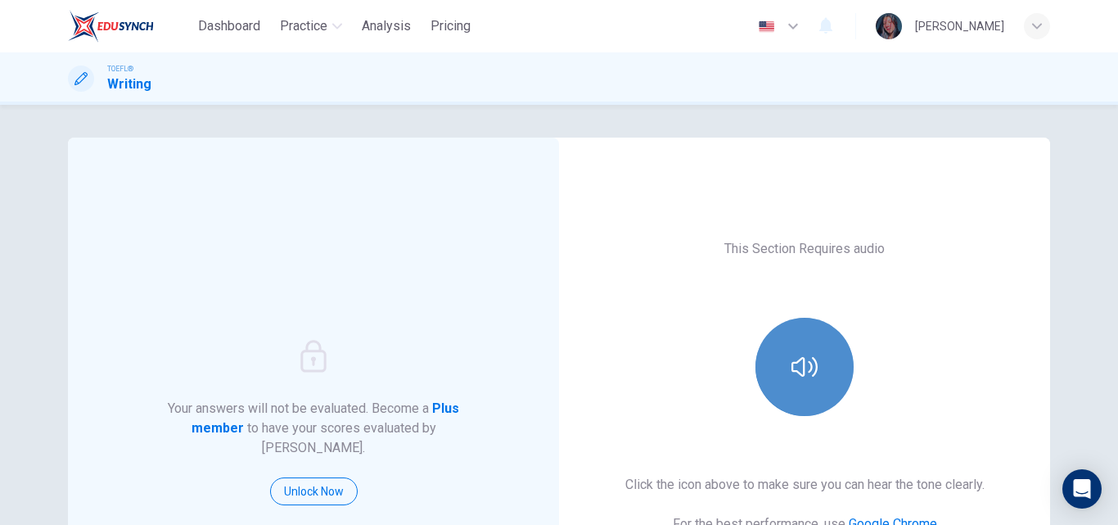
click at [805, 384] on button "button" at bounding box center [805, 367] width 98 height 98
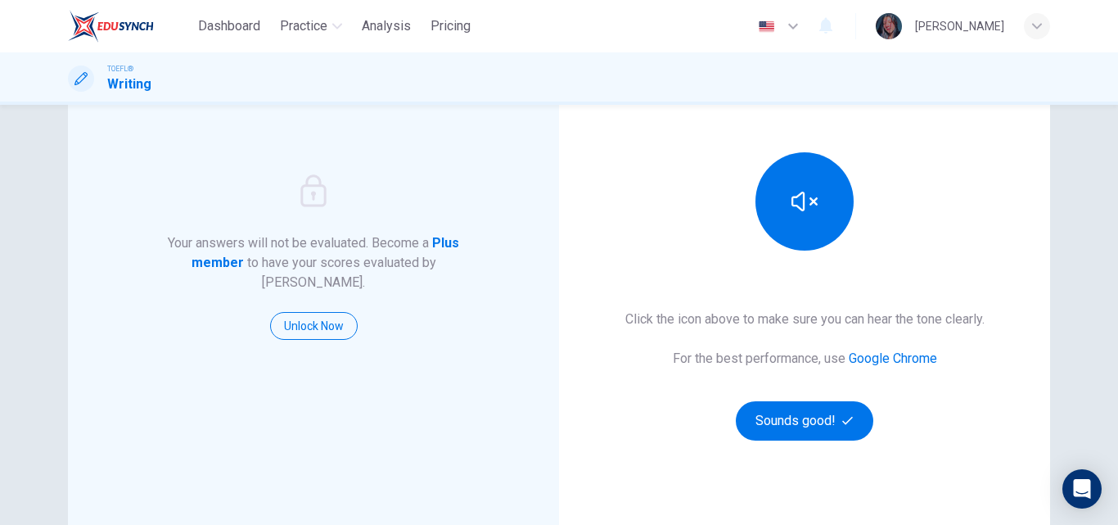
scroll to position [167, 0]
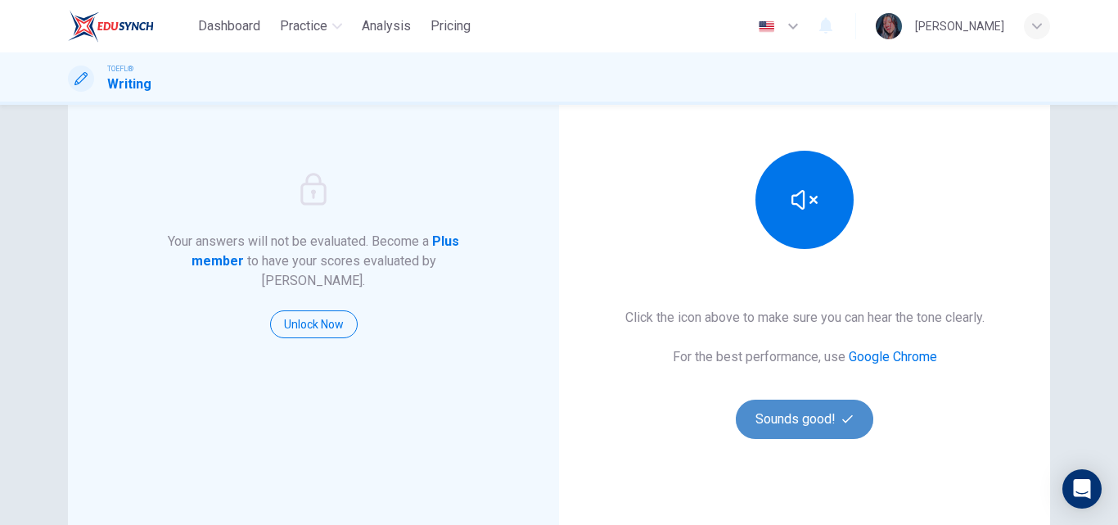
click at [842, 417] on icon "button" at bounding box center [847, 418] width 11 height 11
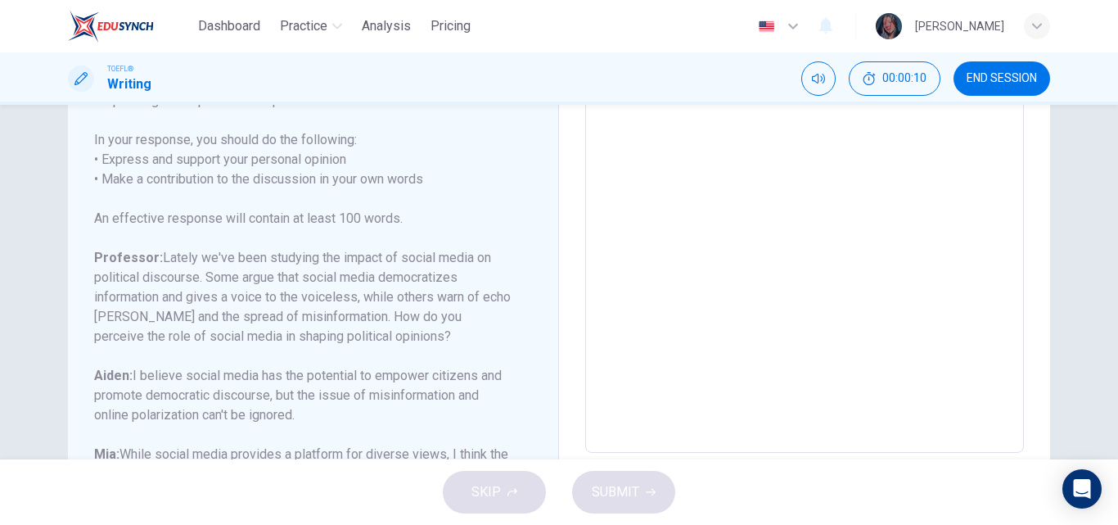
scroll to position [221, 0]
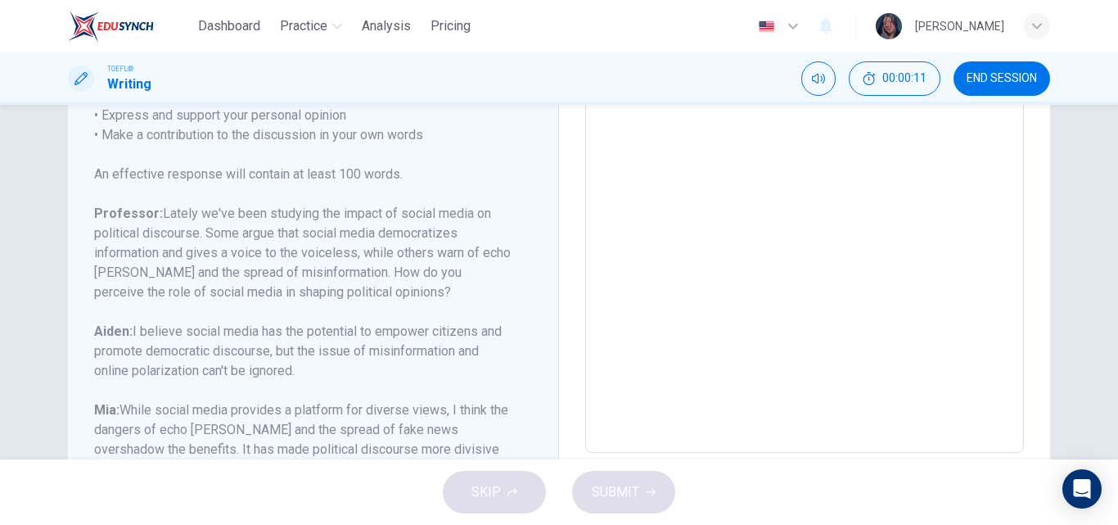
drag, startPoint x: 1100, startPoint y: 331, endPoint x: 1118, endPoint y: 330, distance: 17.2
click at [1118, 330] on div "Question 1 Question Type : Writing for an Academic Discussion Directions For th…" at bounding box center [559, 282] width 1118 height 355
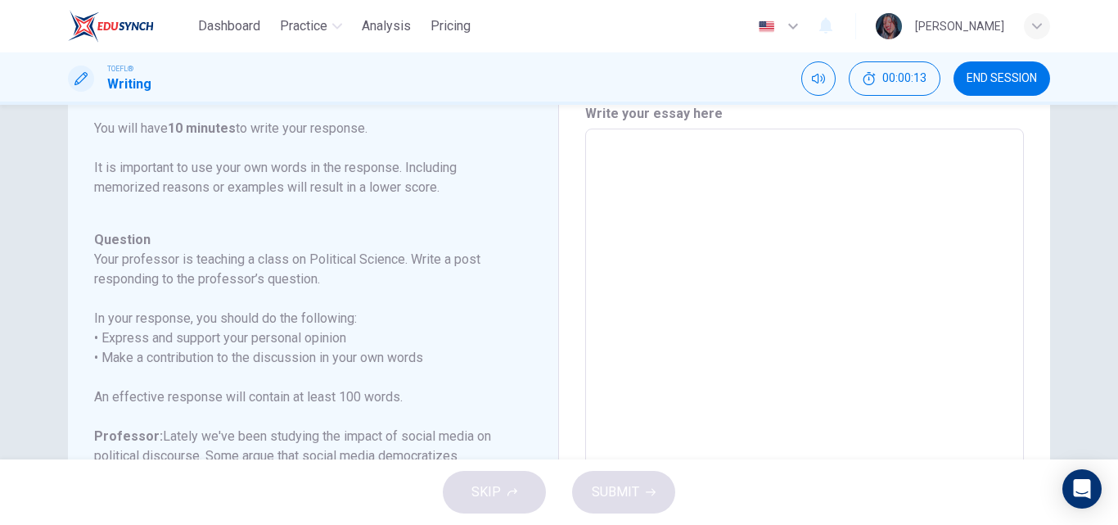
scroll to position [0, 0]
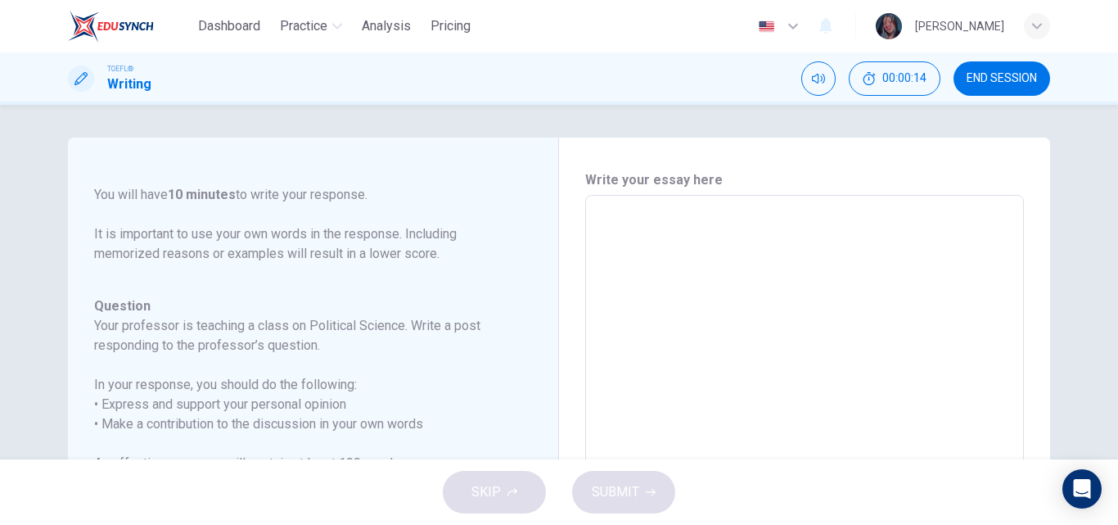
click at [786, 333] on textarea at bounding box center [805, 469] width 416 height 520
type textarea "hgvg"
type textarea "x"
type textarea "hgvgvg"
type textarea "x"
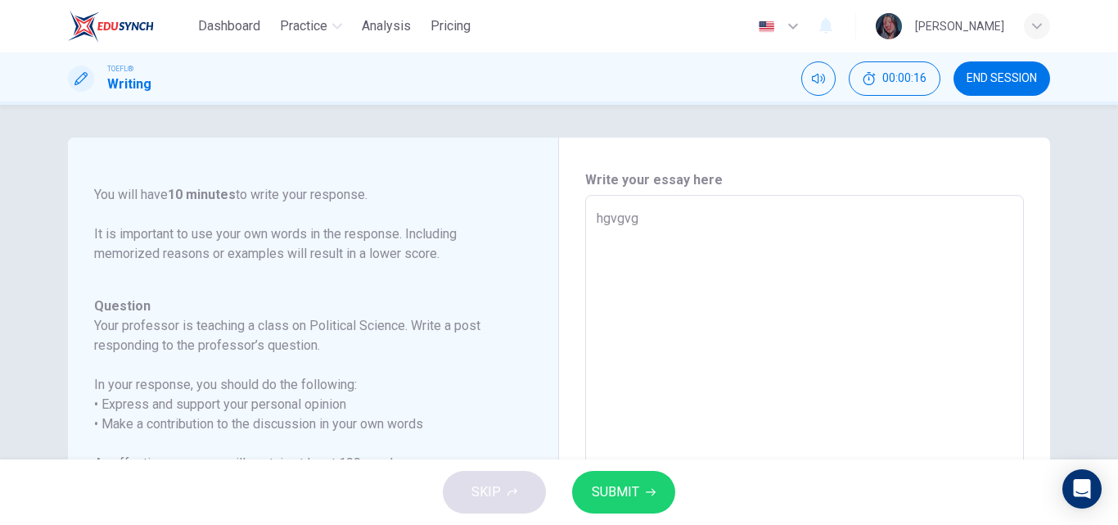
type textarea "hgvgvgj"
type textarea "x"
type textarea "hgvgvgj"
type textarea "x"
type textarea "hgvgvgj g"
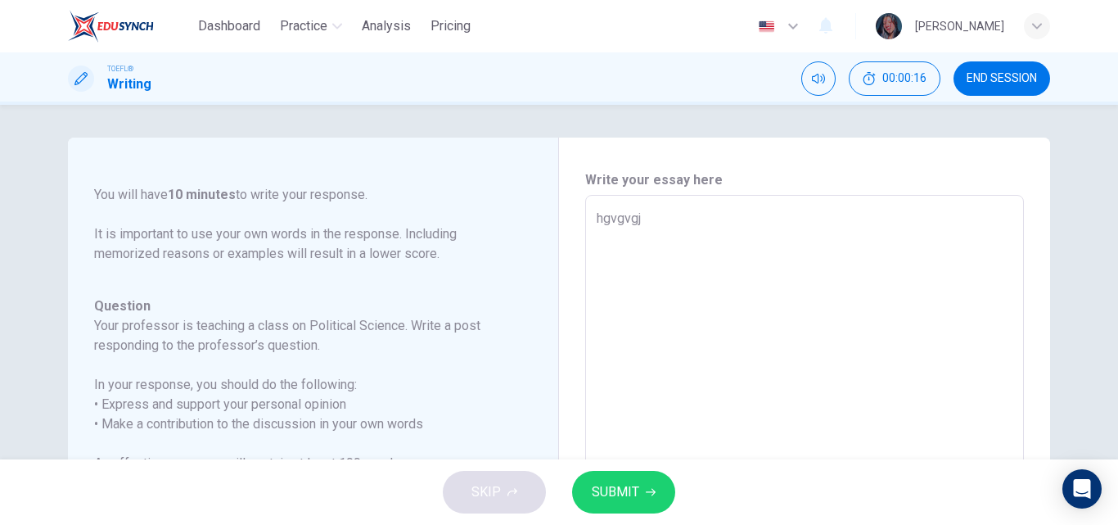
type textarea "x"
type textarea "hgvgvgj guyg"
type textarea "x"
type textarea "hgvgvgj guygyi"
type textarea "x"
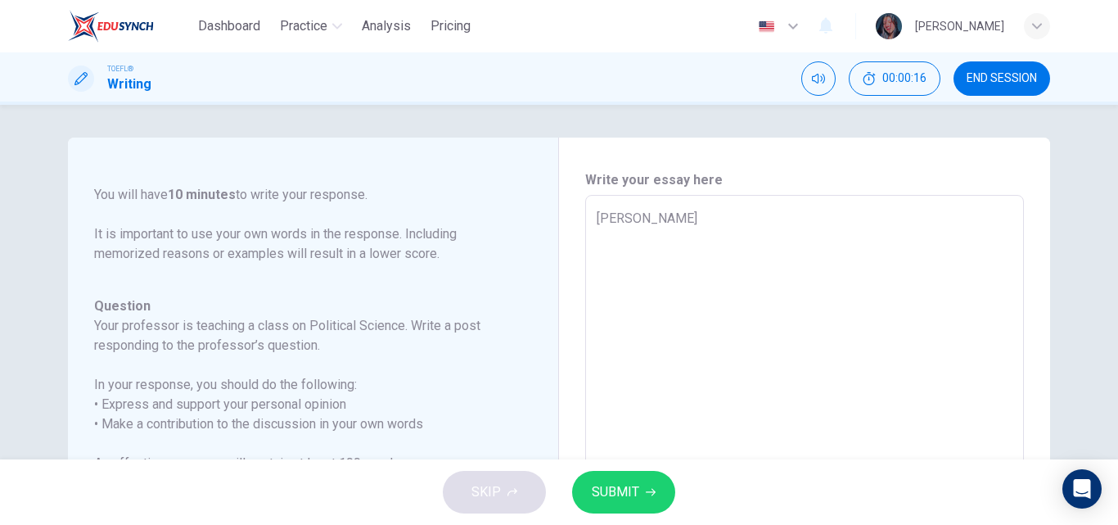
type textarea "hgvgvgj guygyi"
type textarea "x"
type textarea "hgvgvgj guygyi 97"
type textarea "x"
type textarea "hgvgvgj guygyi 97g"
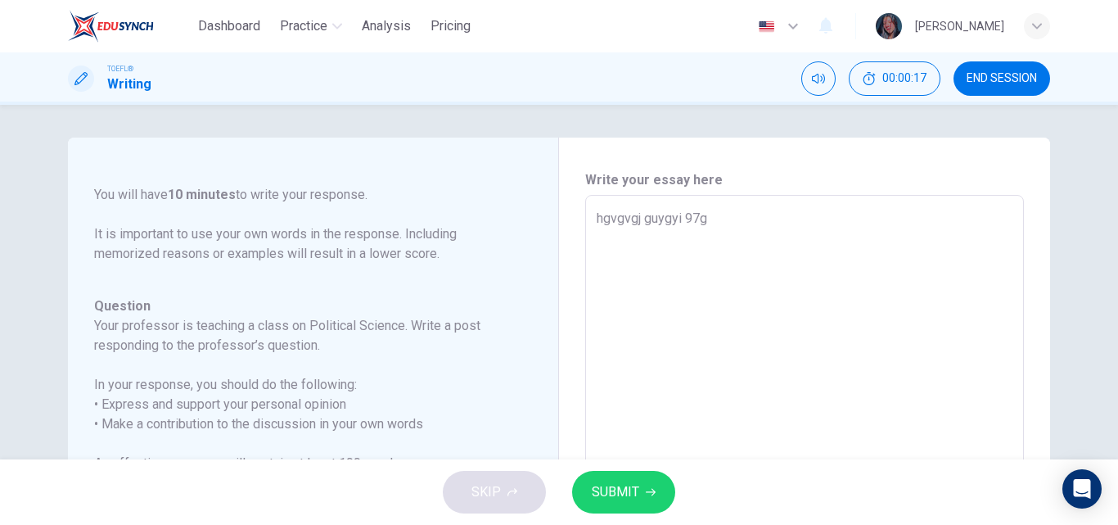
type textarea "x"
type textarea "hgvgvgj guygyi 97gg"
type textarea "x"
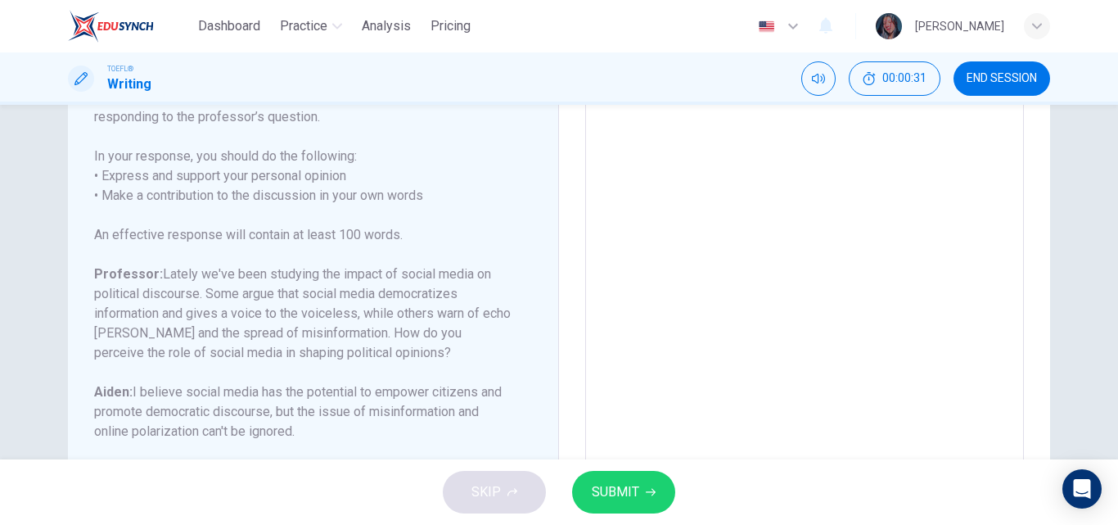
scroll to position [228, 0]
type textarea "hgvgvgj guygyi 97gg"
type textarea "x"
click at [1006, 82] on span "END SESSION" at bounding box center [1002, 78] width 70 height 13
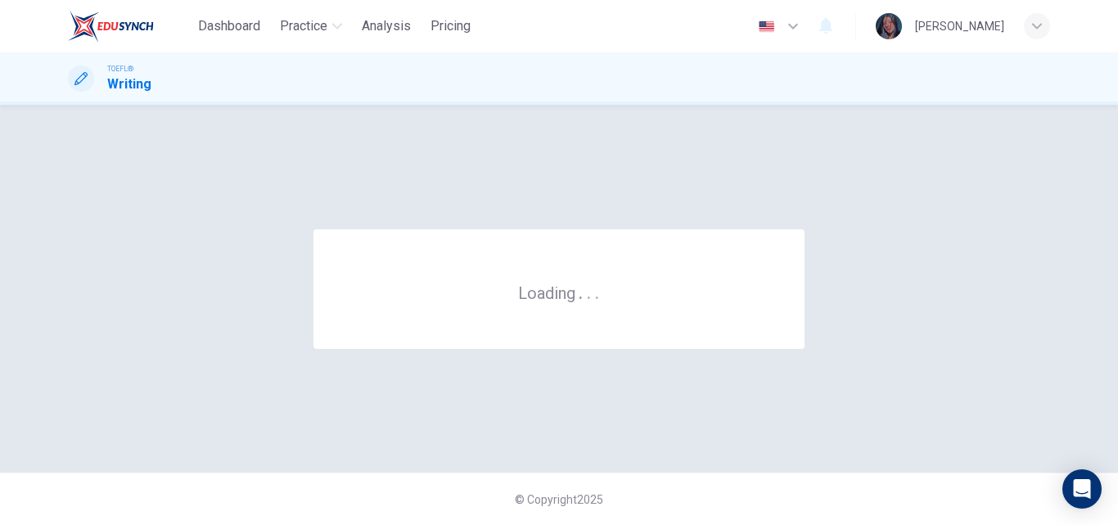
scroll to position [0, 0]
